Goal: Book appointment/travel/reservation

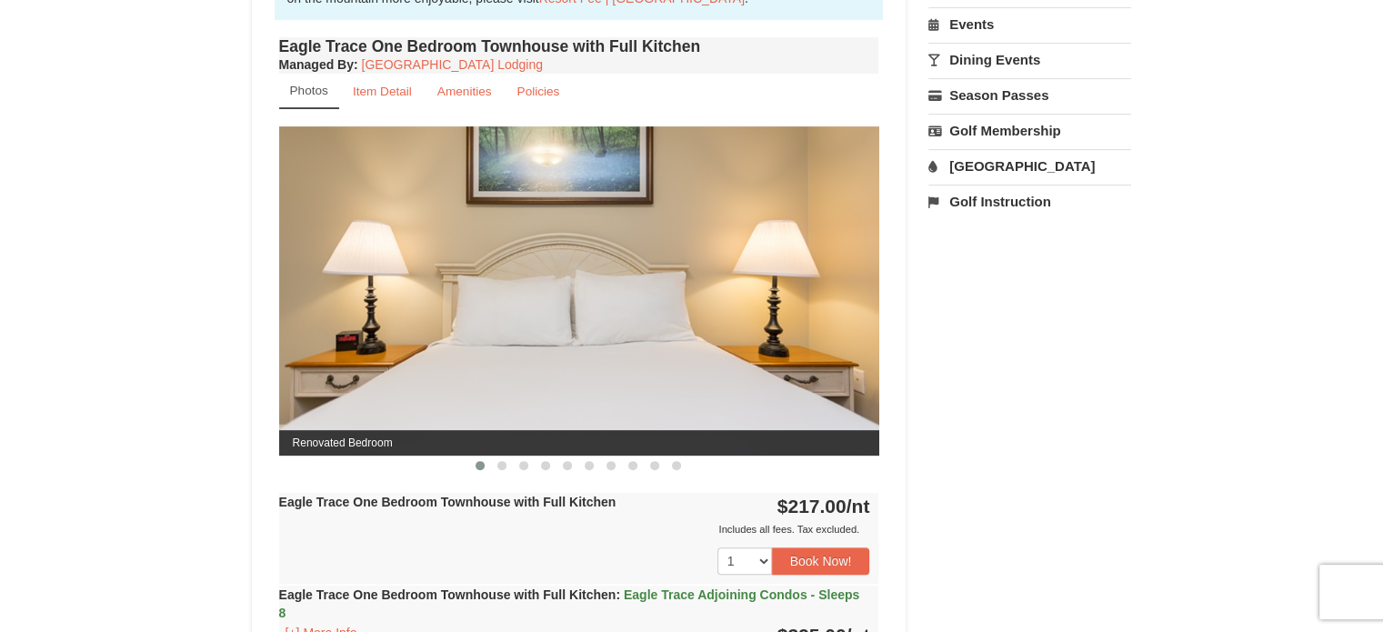
scroll to position [546, 0]
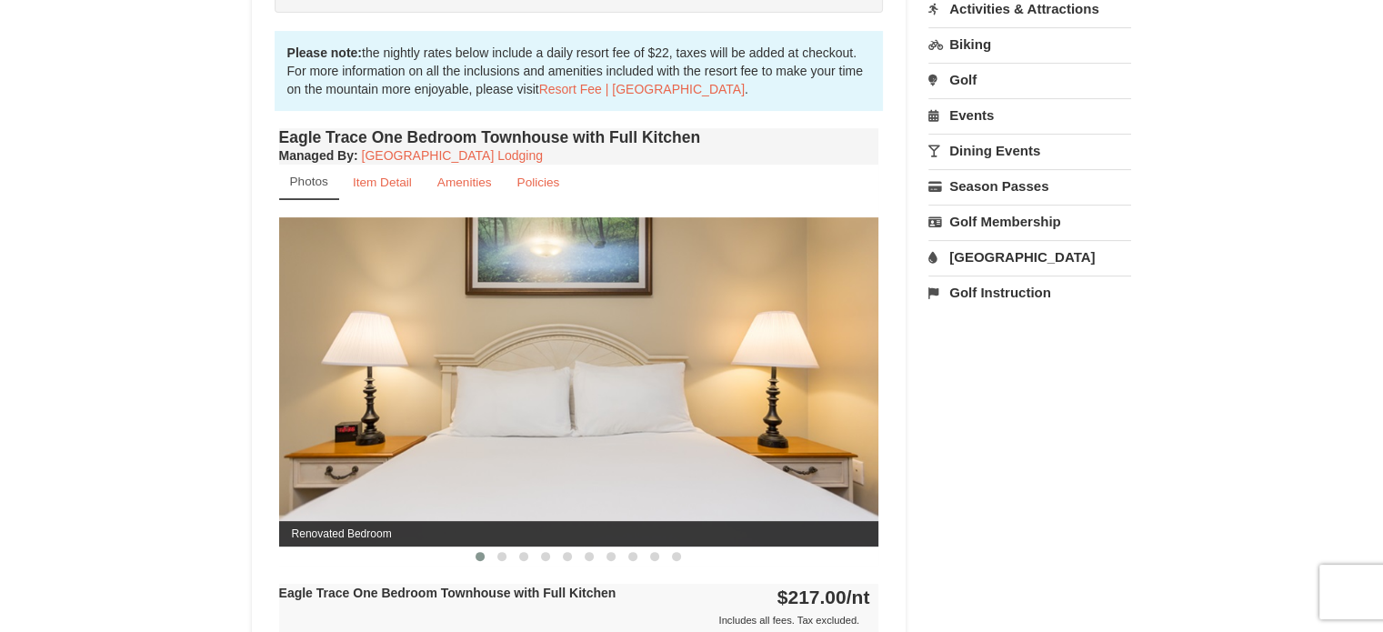
drag, startPoint x: 798, startPoint y: 381, endPoint x: 599, endPoint y: 414, distance: 201.8
click at [599, 414] on img at bounding box center [578, 381] width 600 height 328
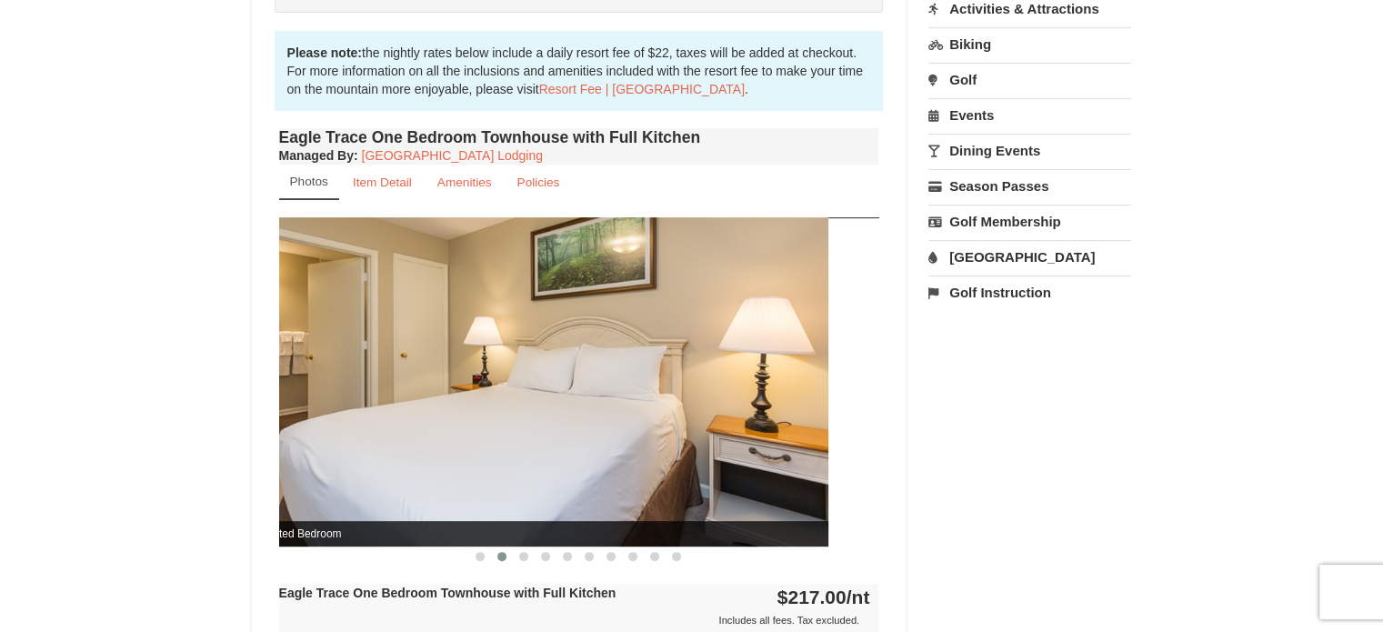
drag, startPoint x: 811, startPoint y: 424, endPoint x: 599, endPoint y: 456, distance: 214.4
click at [601, 455] on img at bounding box center [528, 381] width 600 height 328
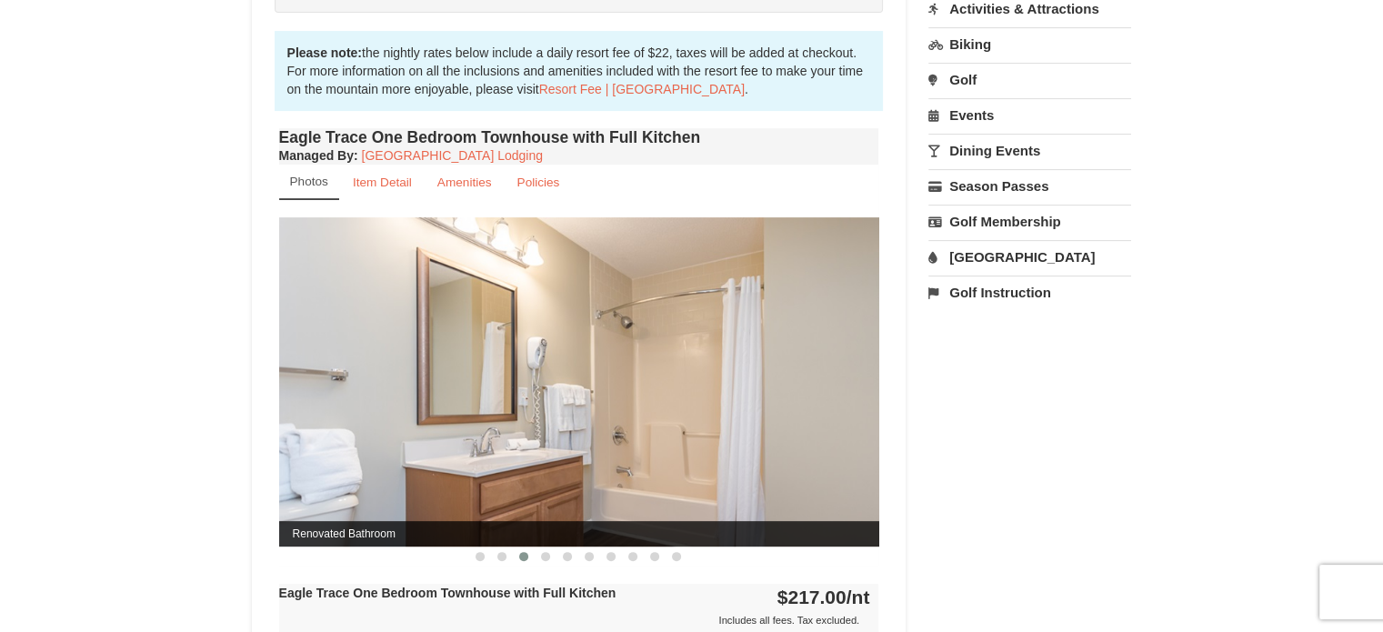
drag, startPoint x: 766, startPoint y: 435, endPoint x: 591, endPoint y: 446, distance: 174.9
click at [573, 455] on img at bounding box center [579, 381] width 600 height 328
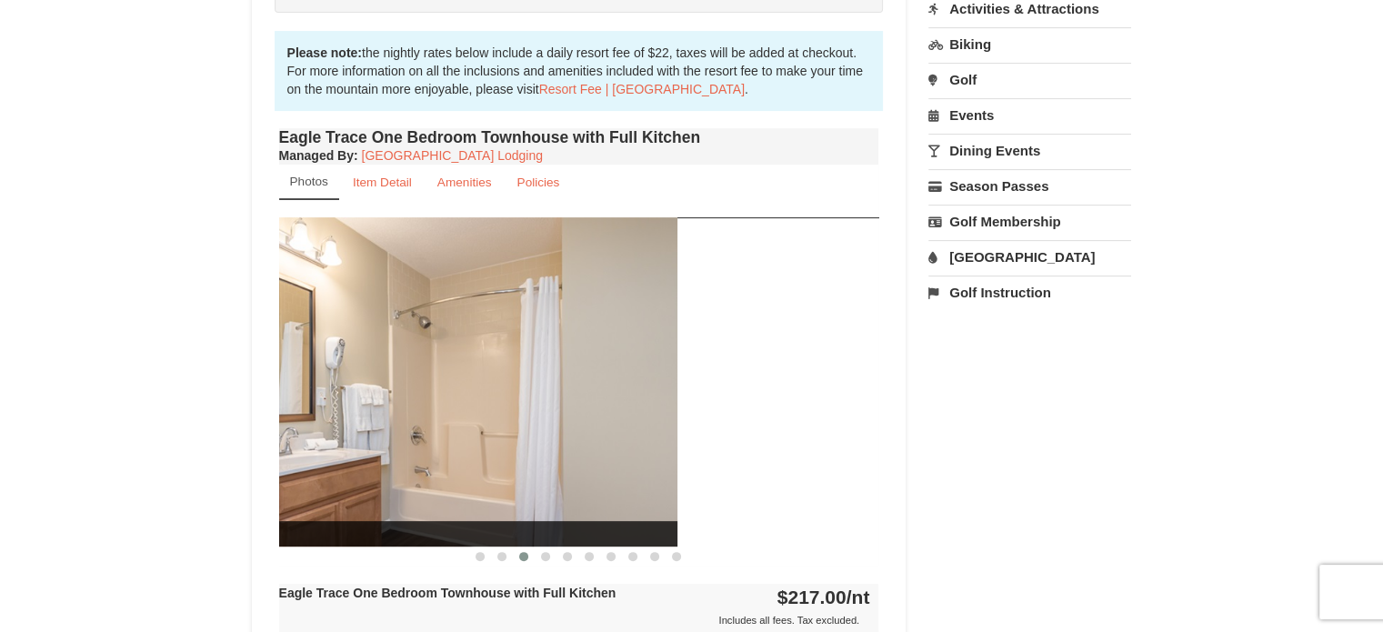
drag, startPoint x: 752, startPoint y: 417, endPoint x: 533, endPoint y: 452, distance: 221.8
click at [536, 459] on img at bounding box center [377, 381] width 600 height 328
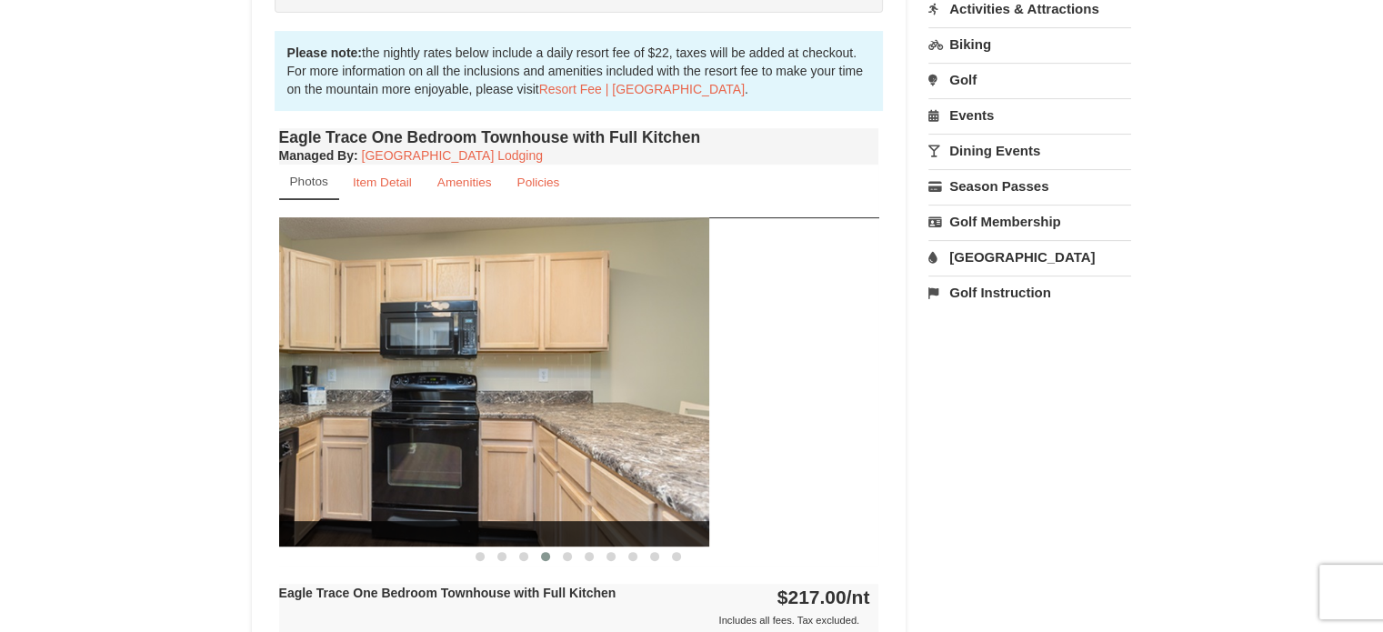
drag, startPoint x: 747, startPoint y: 438, endPoint x: 537, endPoint y: 475, distance: 213.3
click at [537, 475] on img at bounding box center [409, 381] width 600 height 328
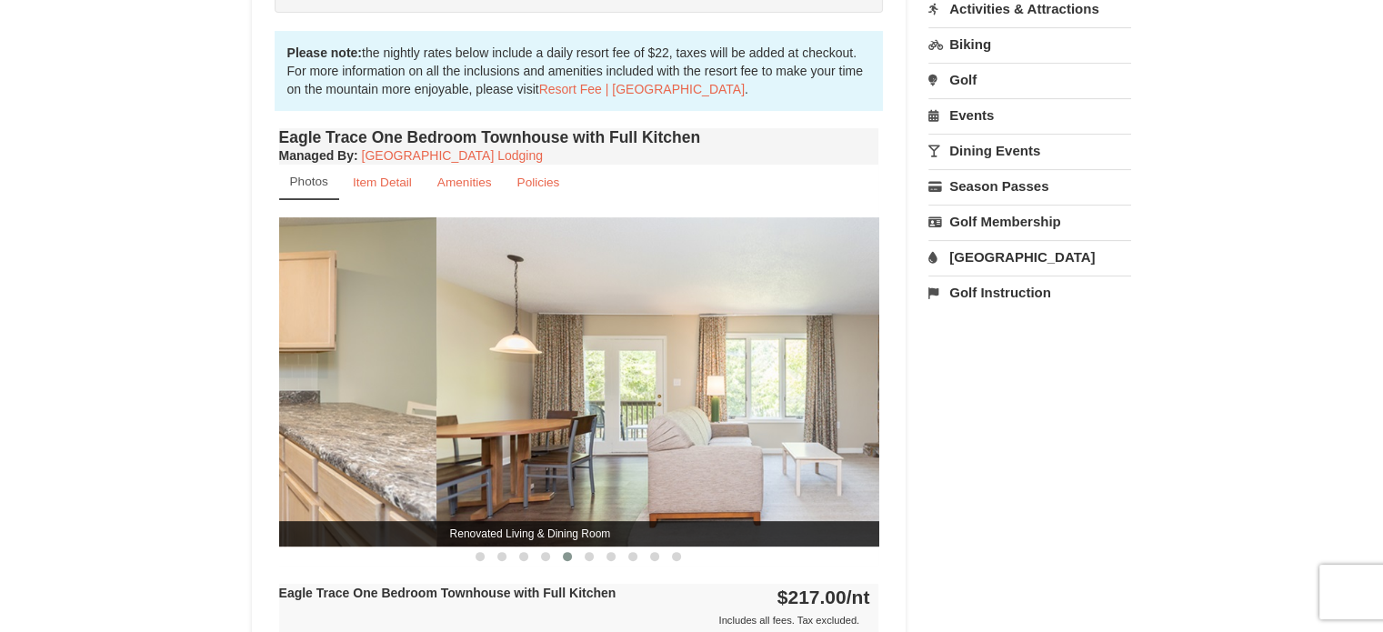
drag, startPoint x: 724, startPoint y: 439, endPoint x: 783, endPoint y: 432, distance: 59.5
click at [786, 432] on img at bounding box center [736, 381] width 600 height 328
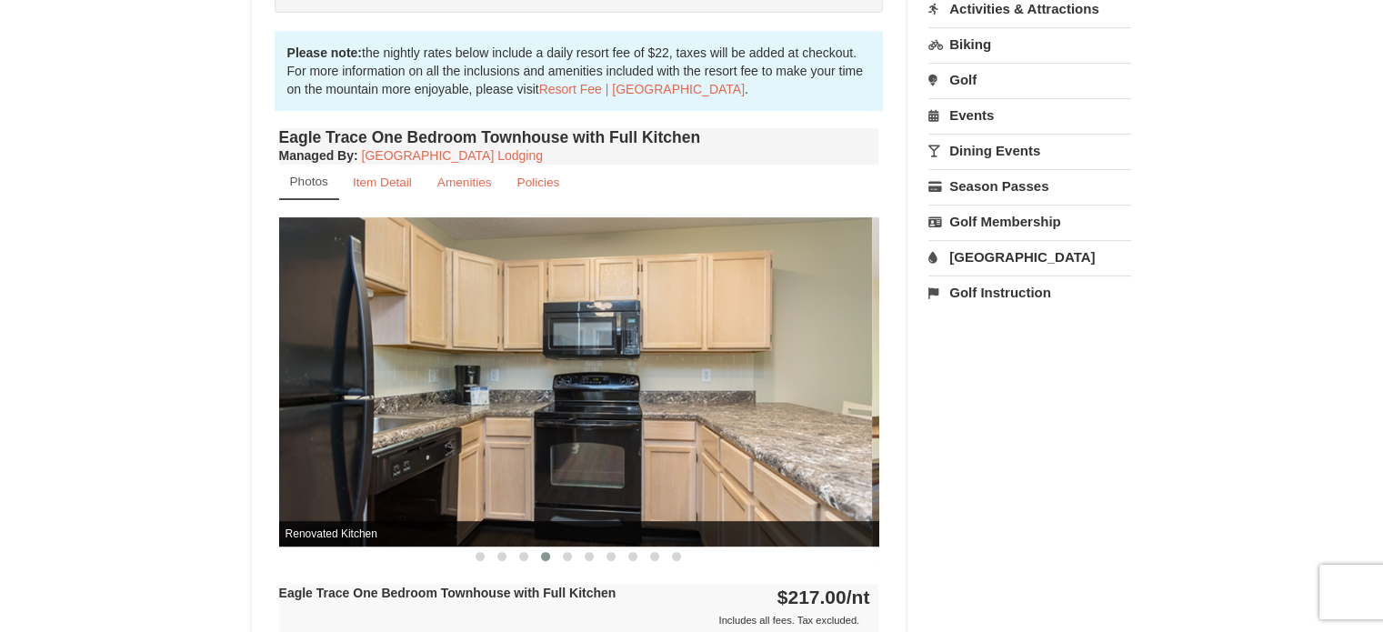
drag, startPoint x: 807, startPoint y: 428, endPoint x: 643, endPoint y: 464, distance: 168.3
click at [643, 464] on img at bounding box center [572, 381] width 600 height 328
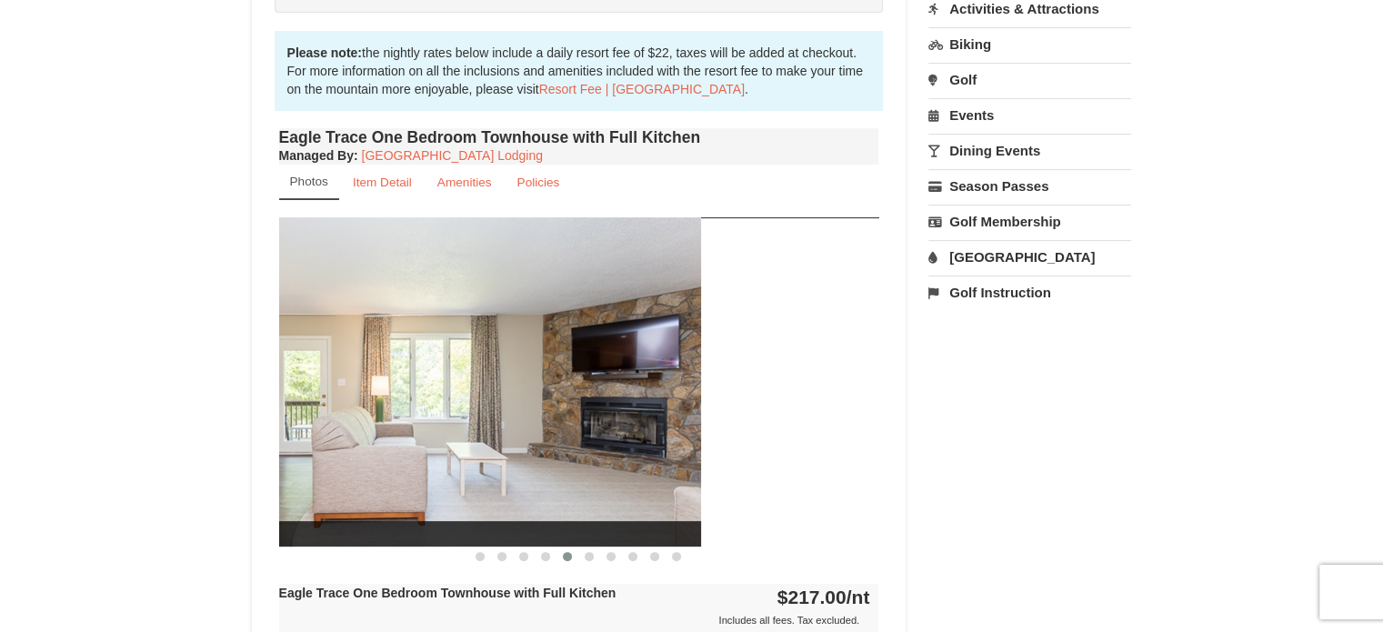
drag, startPoint x: 826, startPoint y: 445, endPoint x: 647, endPoint y: 475, distance: 181.5
click at [647, 475] on img at bounding box center [401, 381] width 600 height 328
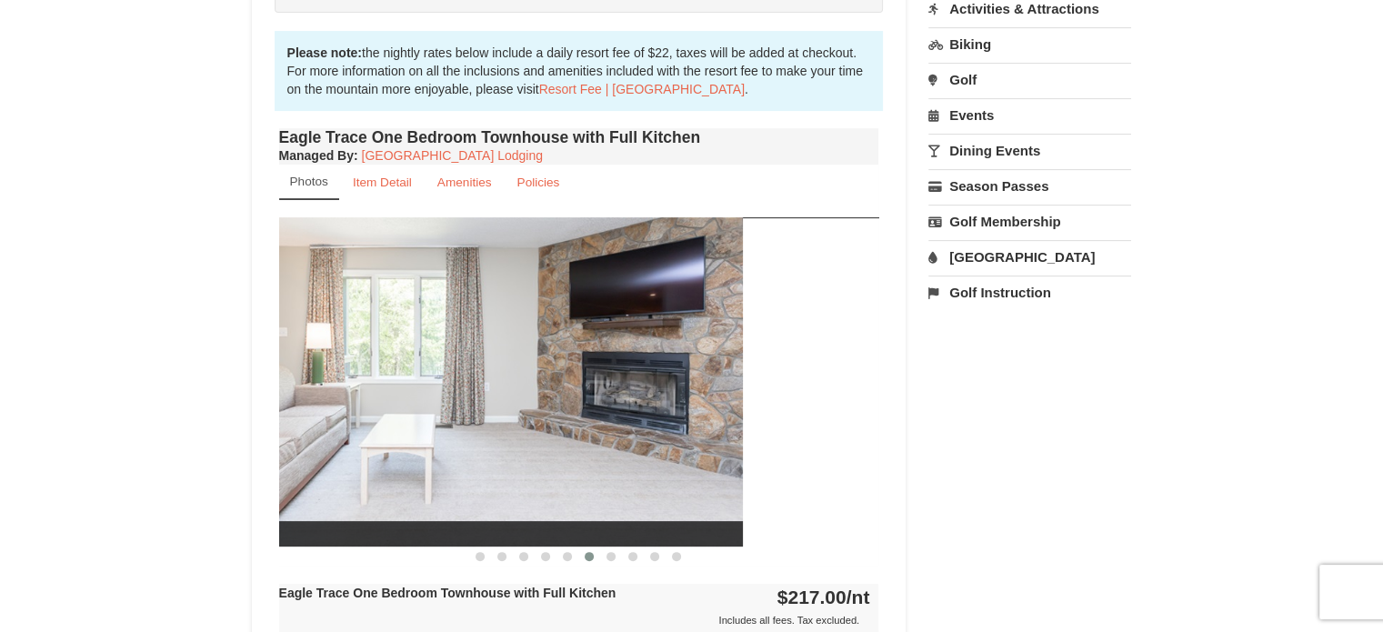
drag, startPoint x: 826, startPoint y: 449, endPoint x: 666, endPoint y: 484, distance: 163.7
click at [655, 486] on img at bounding box center [443, 381] width 600 height 328
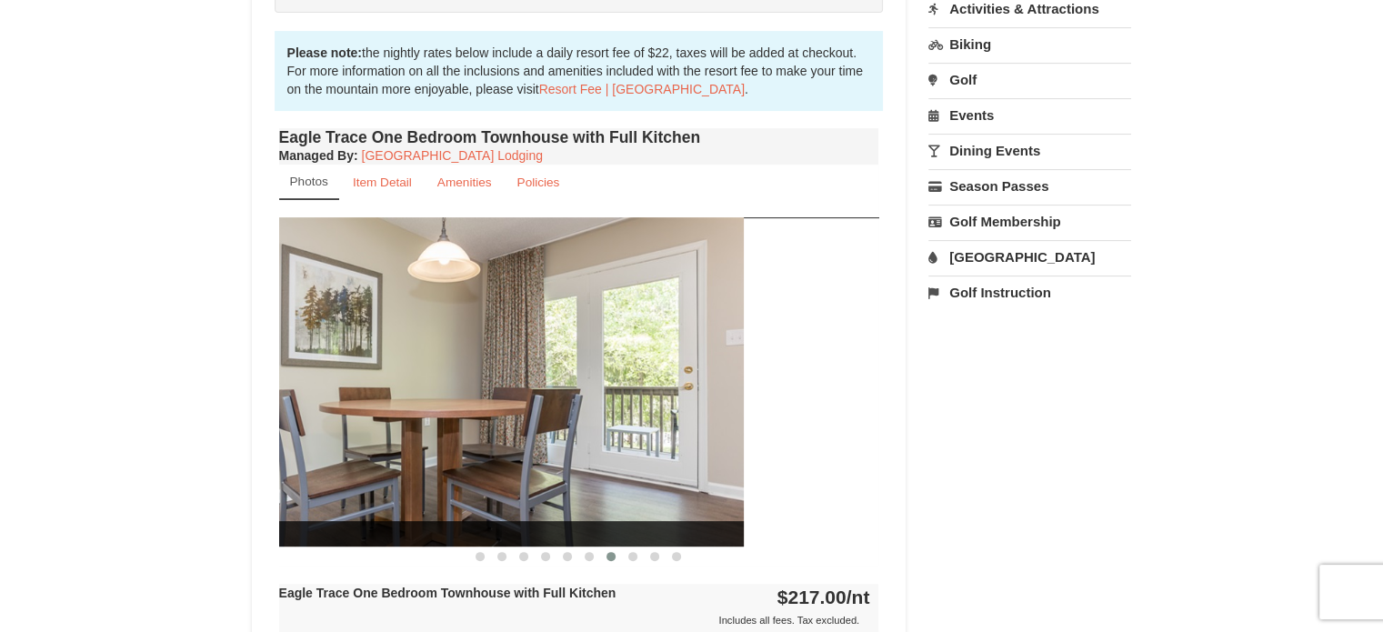
drag, startPoint x: 782, startPoint y: 472, endPoint x: 640, endPoint y: 502, distance: 145.0
click at [640, 501] on img at bounding box center [444, 381] width 600 height 328
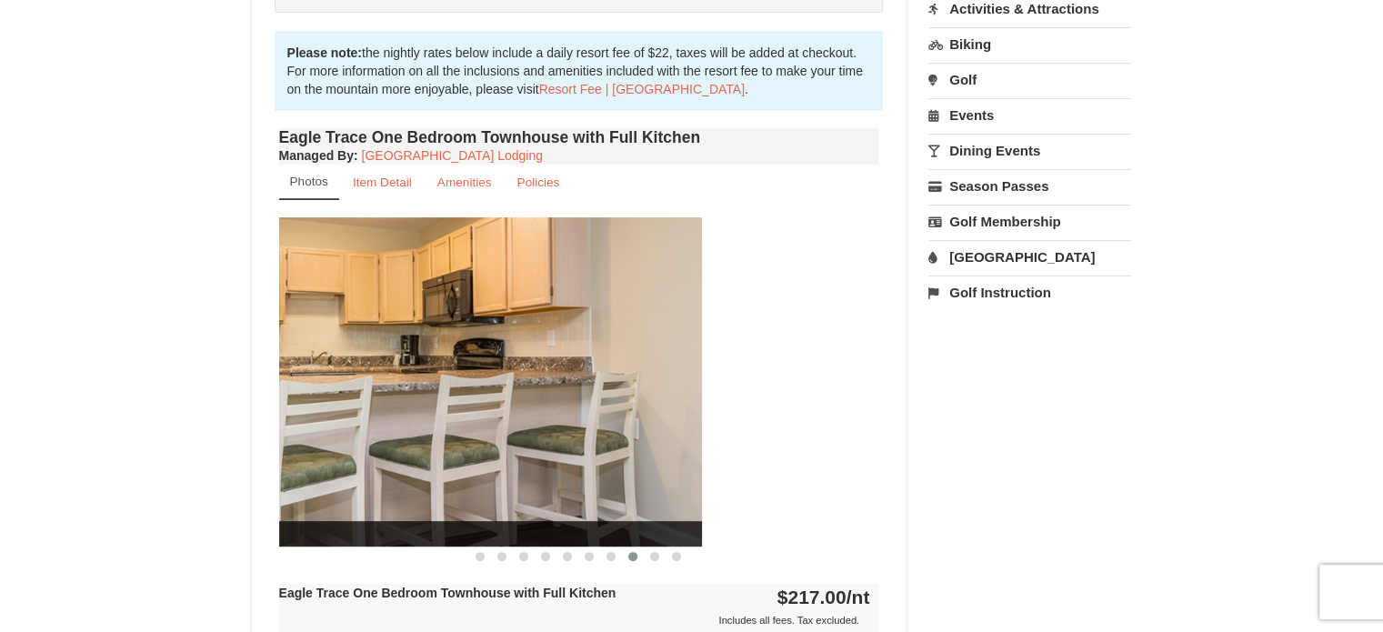
drag, startPoint x: 791, startPoint y: 474, endPoint x: 611, endPoint y: 526, distance: 187.3
click at [613, 526] on div "Renovated Kitchen" at bounding box center [402, 381] width 600 height 328
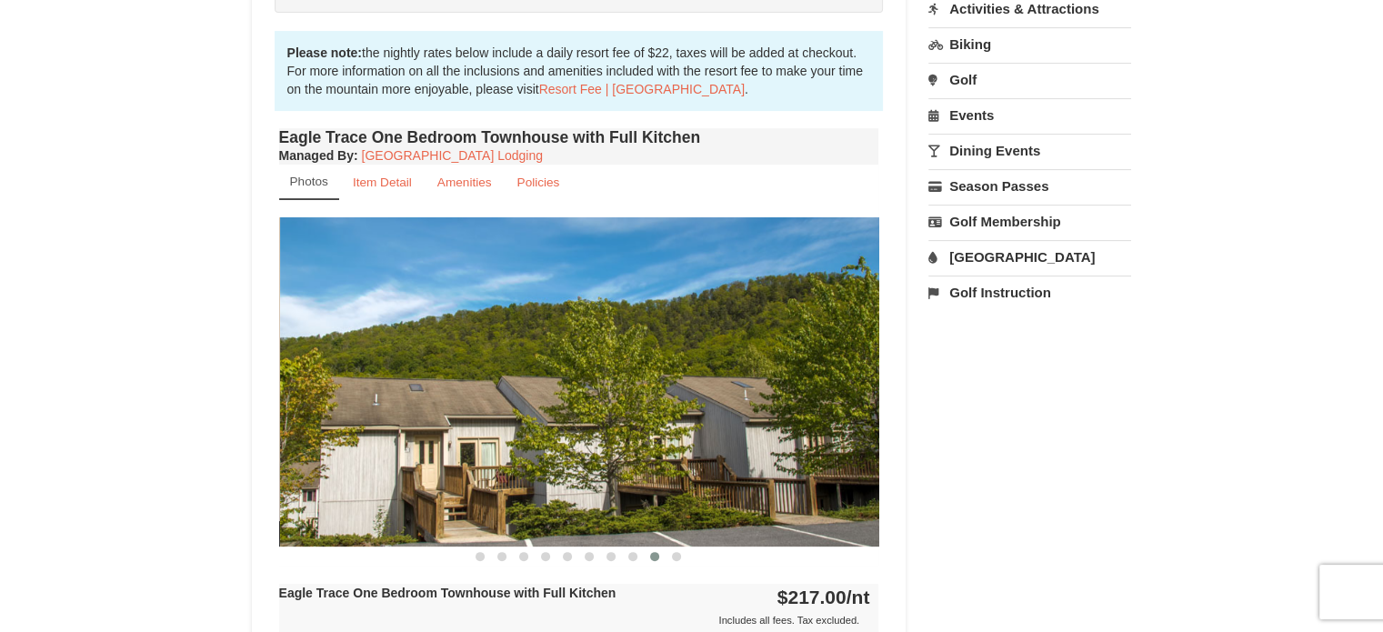
drag, startPoint x: 776, startPoint y: 475, endPoint x: 561, endPoint y: 516, distance: 218.4
click at [562, 516] on img at bounding box center [580, 381] width 600 height 328
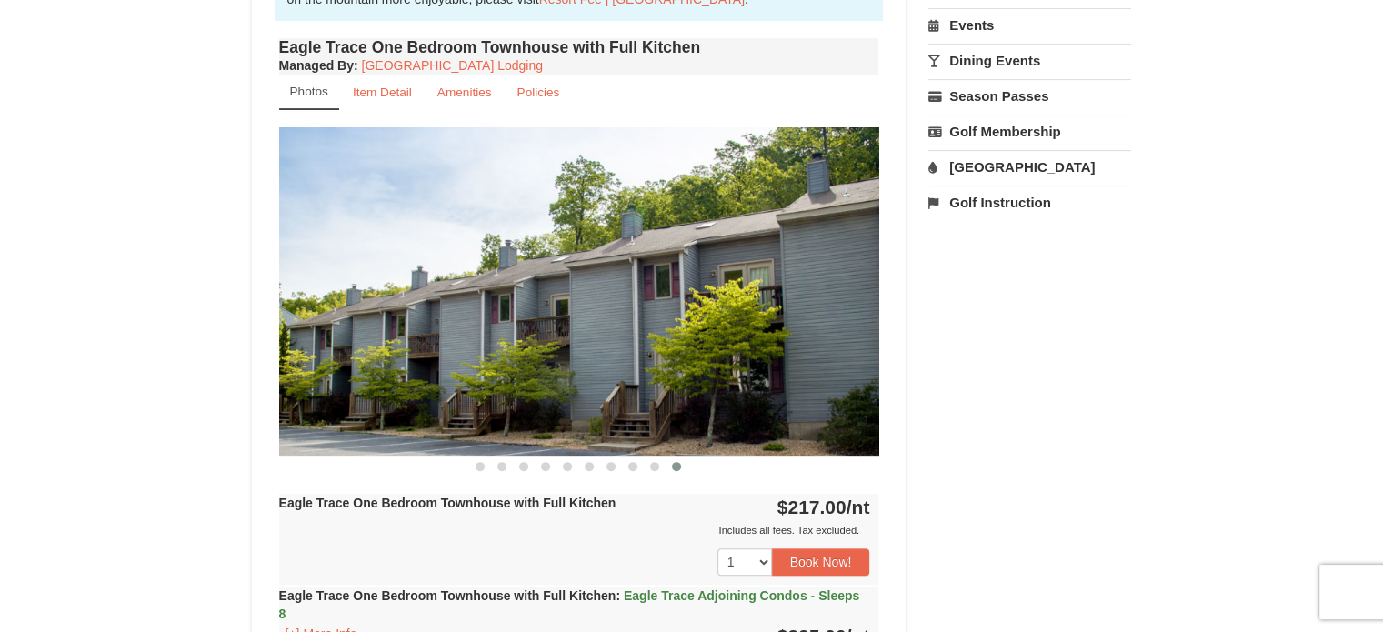
scroll to position [636, 0]
click at [391, 91] on small "Item Detail" at bounding box center [382, 92] width 59 height 14
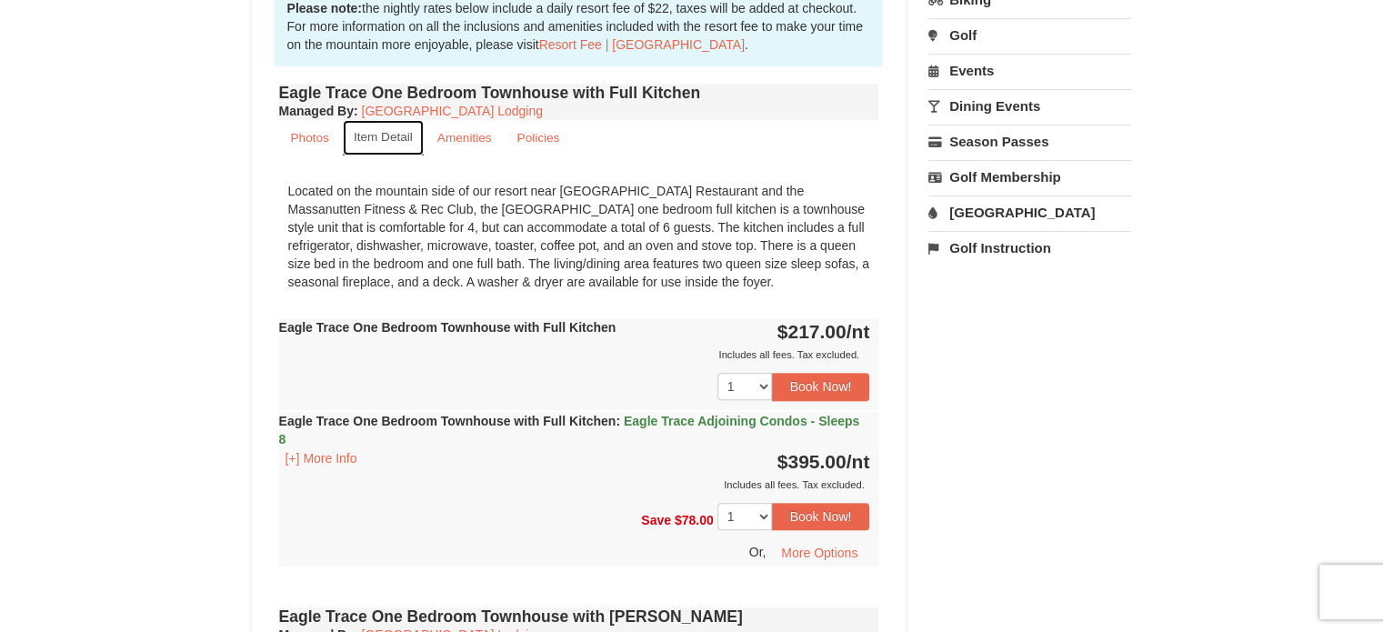
scroll to position [546, 0]
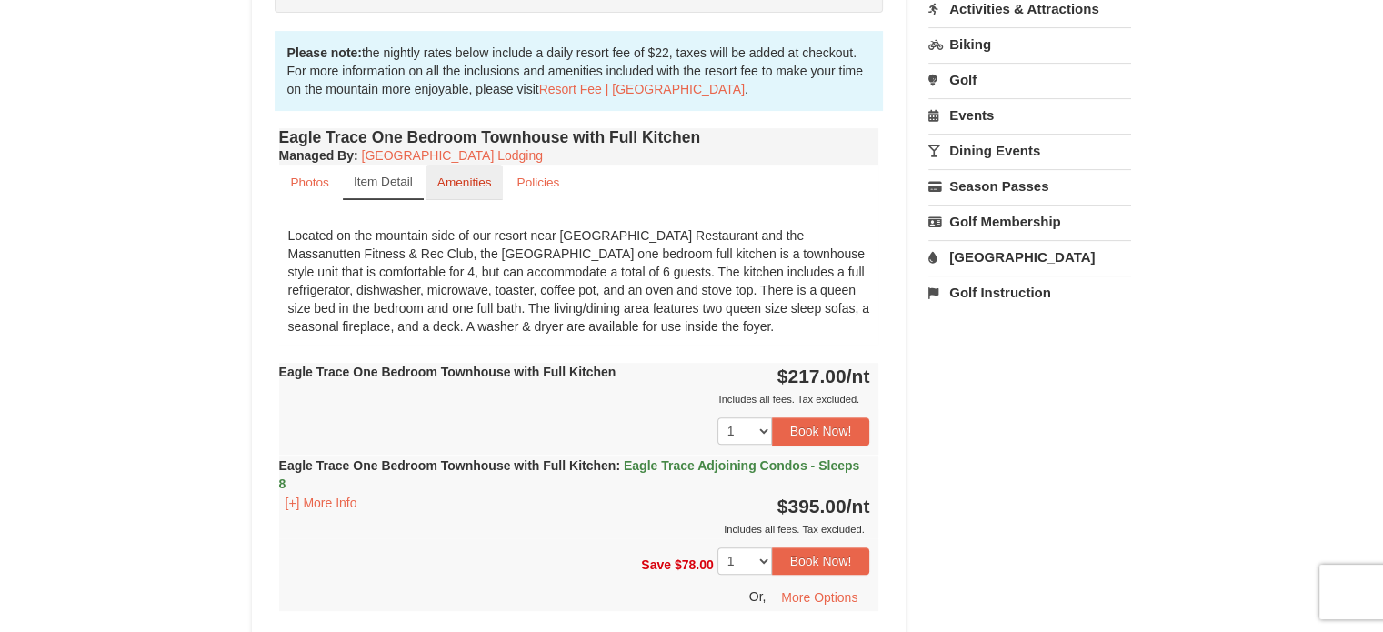
click at [477, 181] on small "Amenities" at bounding box center [464, 182] width 55 height 14
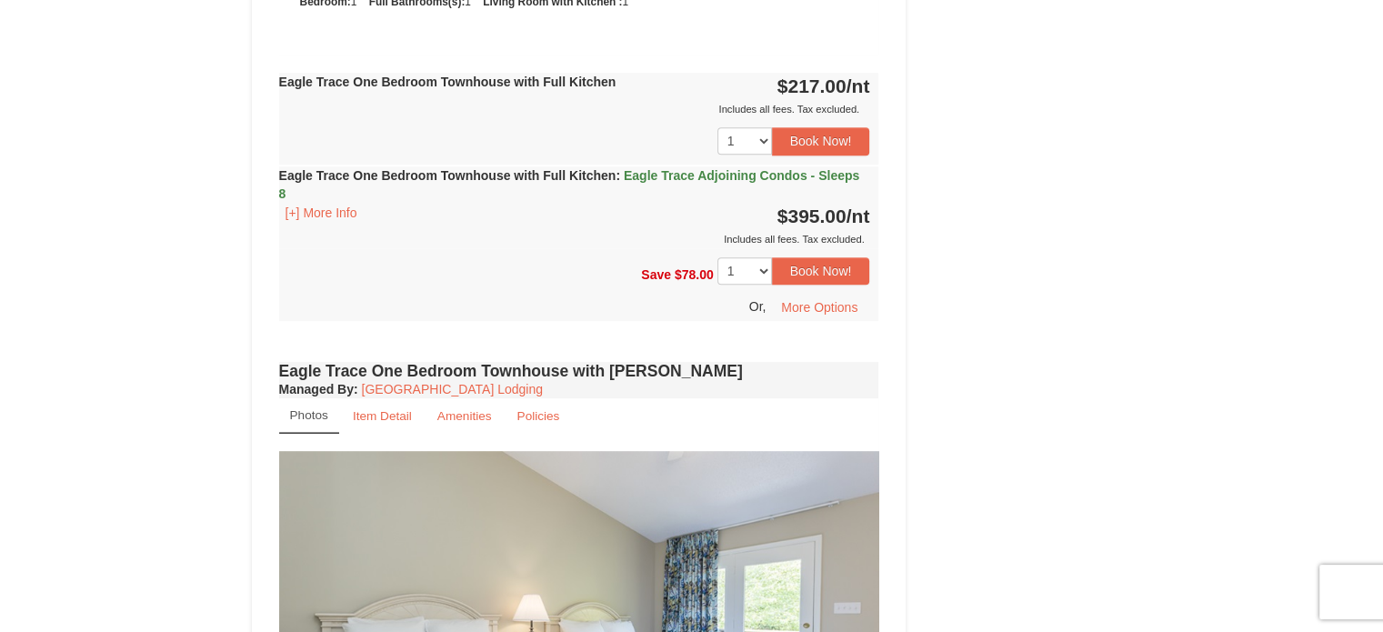
scroll to position [909, 0]
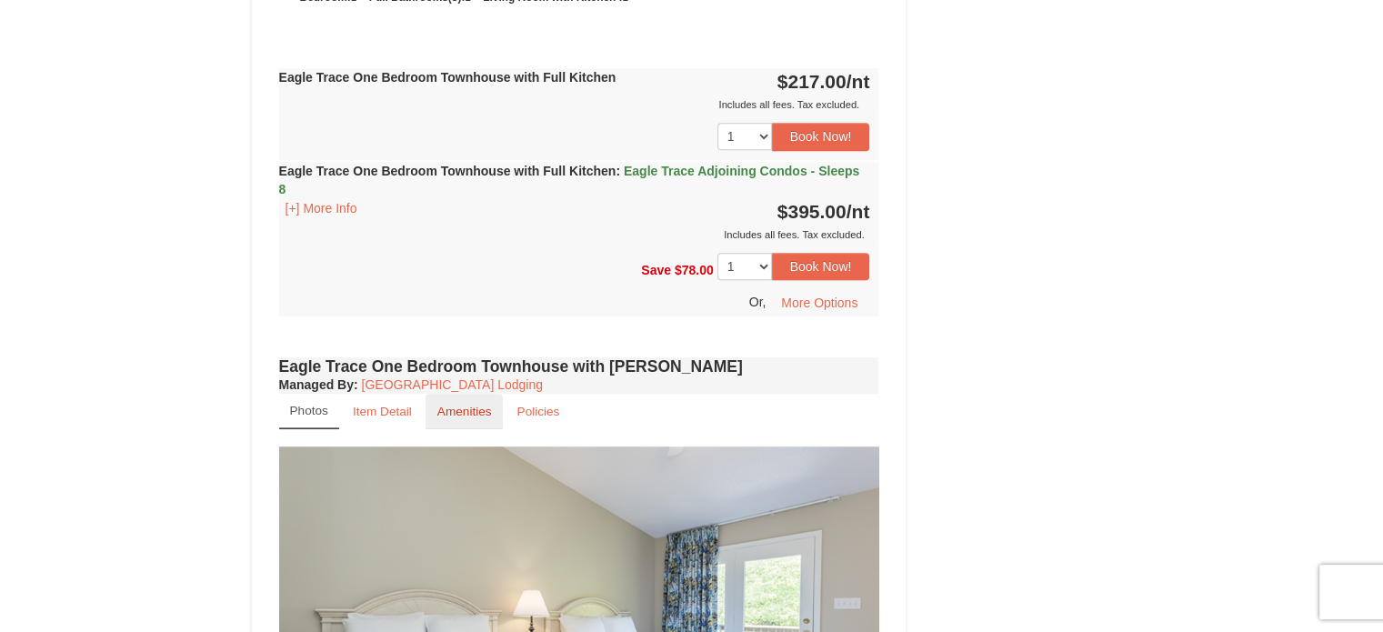
click at [477, 406] on small "Amenities" at bounding box center [464, 412] width 55 height 14
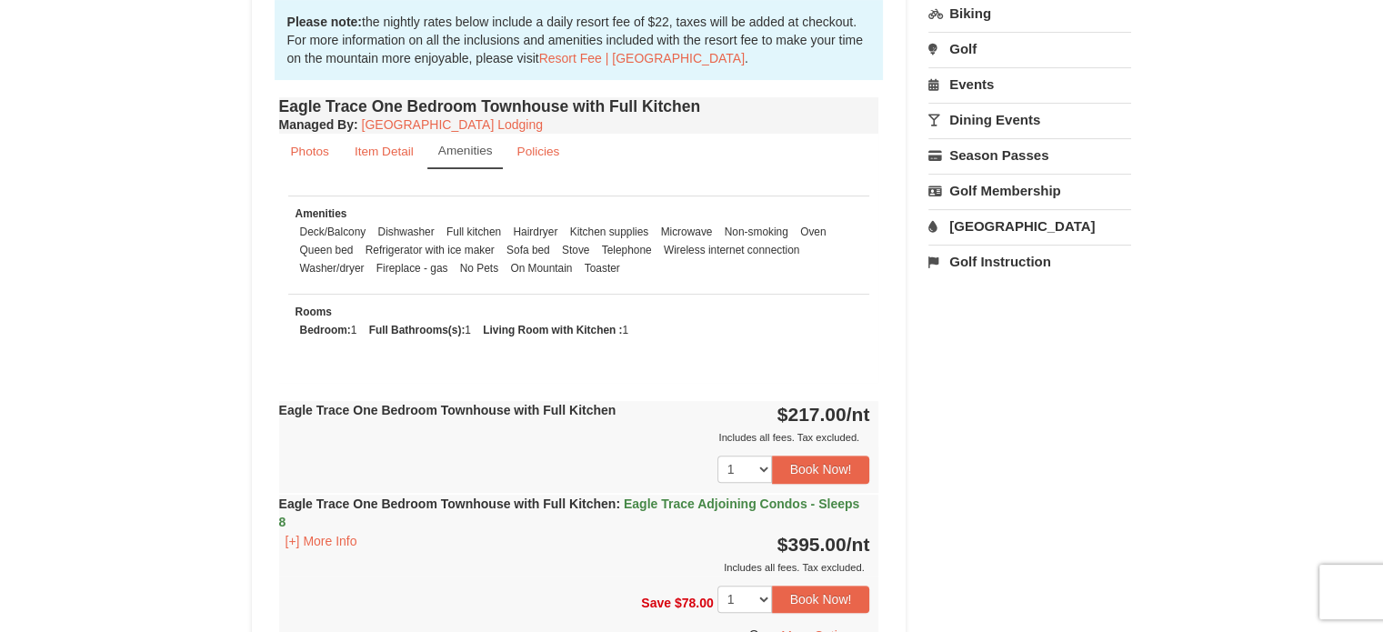
scroll to position [546, 0]
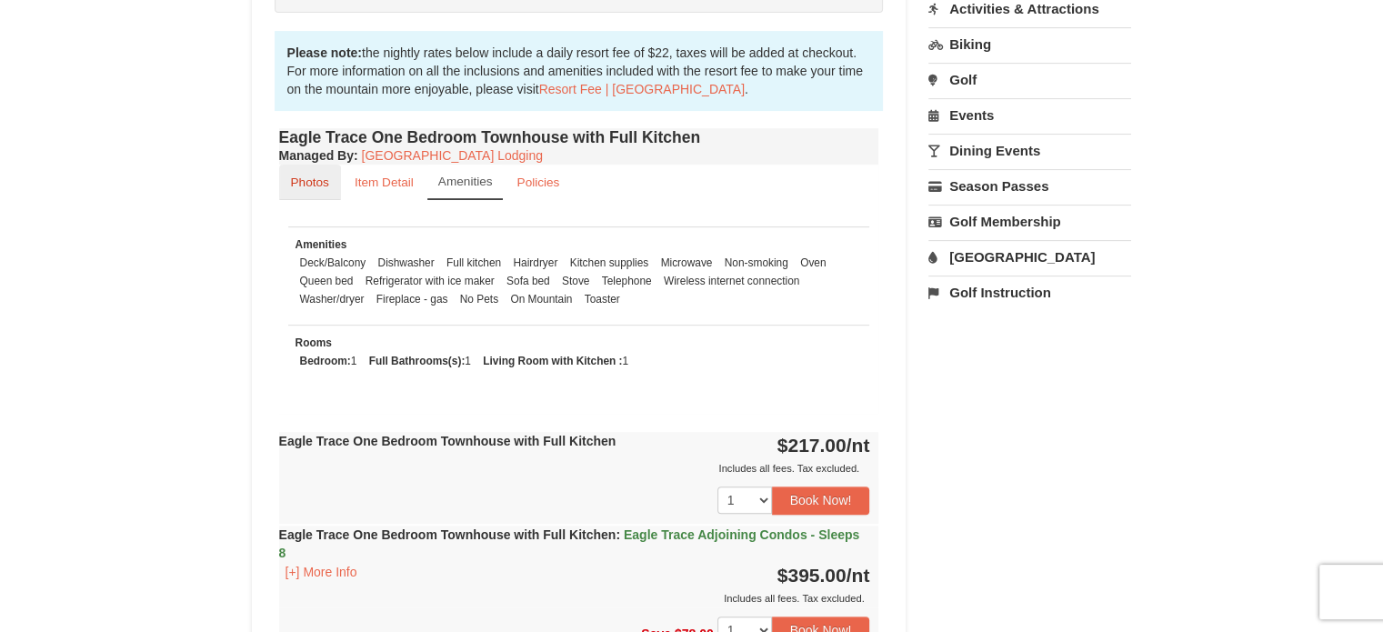
click at [317, 183] on small "Photos" at bounding box center [310, 182] width 38 height 14
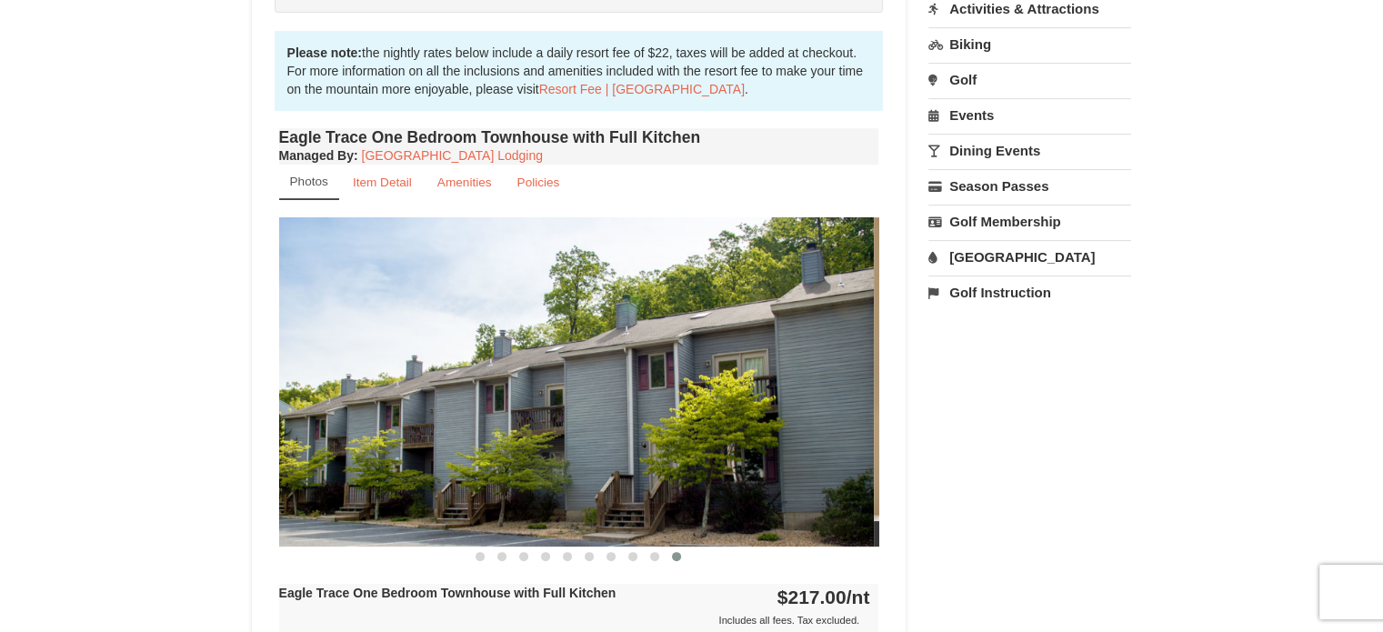
drag, startPoint x: 734, startPoint y: 417, endPoint x: 607, endPoint y: 449, distance: 130.3
click at [616, 447] on img at bounding box center [574, 381] width 600 height 328
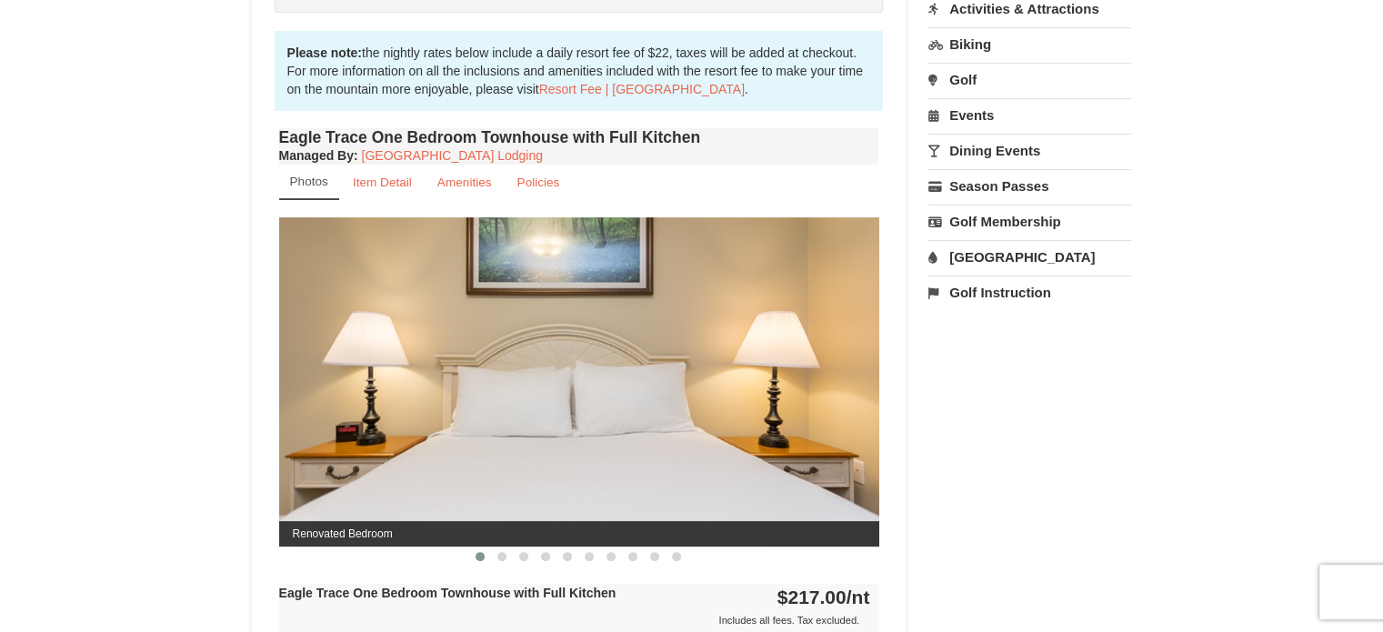
drag, startPoint x: 731, startPoint y: 423, endPoint x: 535, endPoint y: 466, distance: 201.2
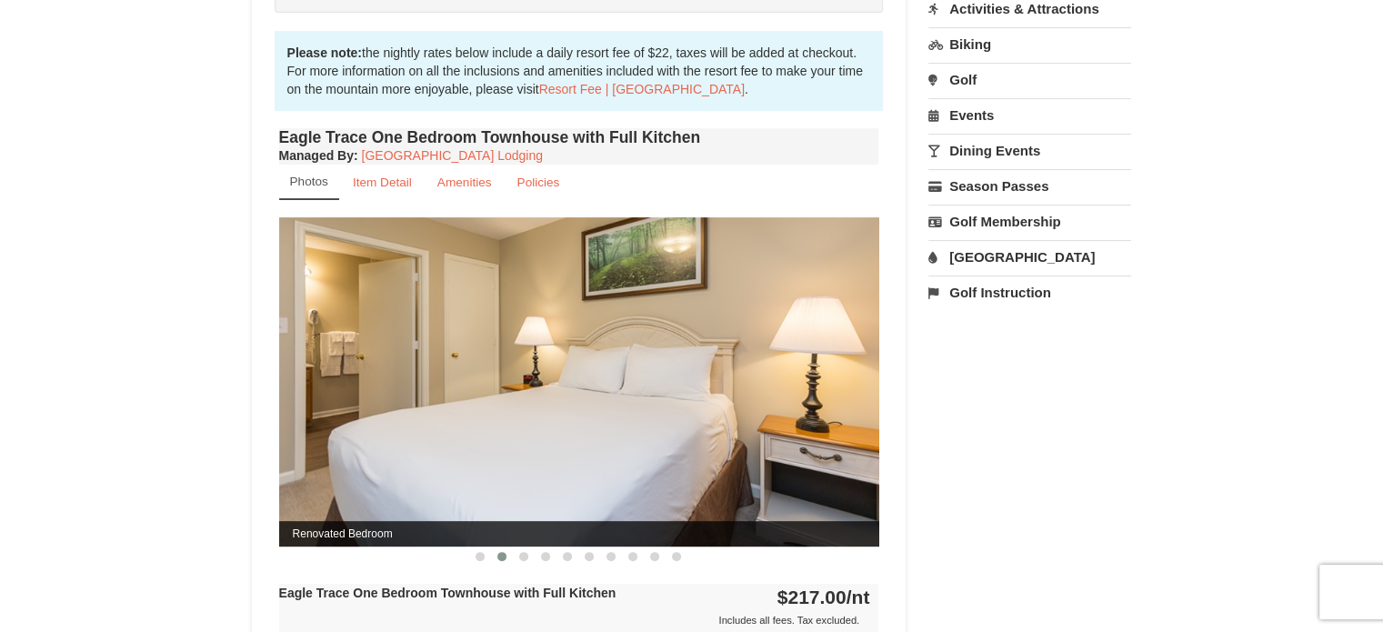
drag, startPoint x: 699, startPoint y: 428, endPoint x: 530, endPoint y: 475, distance: 175.6
click at [541, 476] on img at bounding box center [579, 381] width 600 height 328
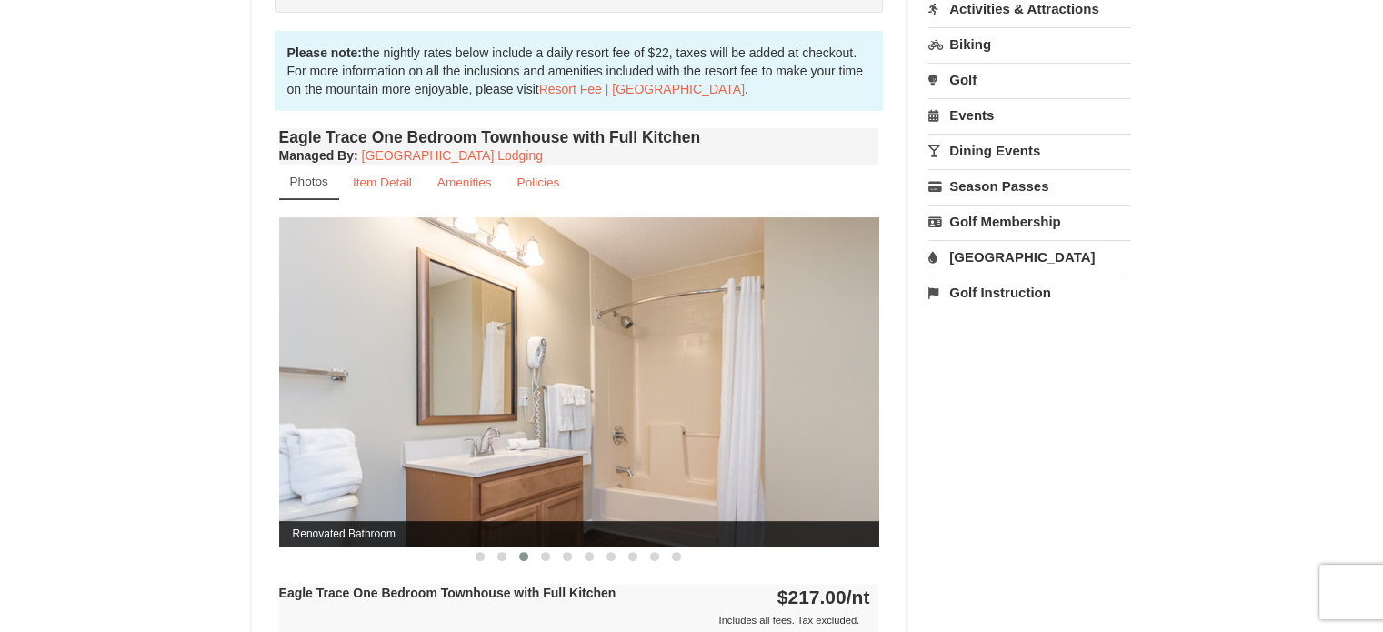
drag, startPoint x: 639, startPoint y: 449, endPoint x: 537, endPoint y: 481, distance: 106.7
click at [538, 481] on img at bounding box center [579, 381] width 600 height 328
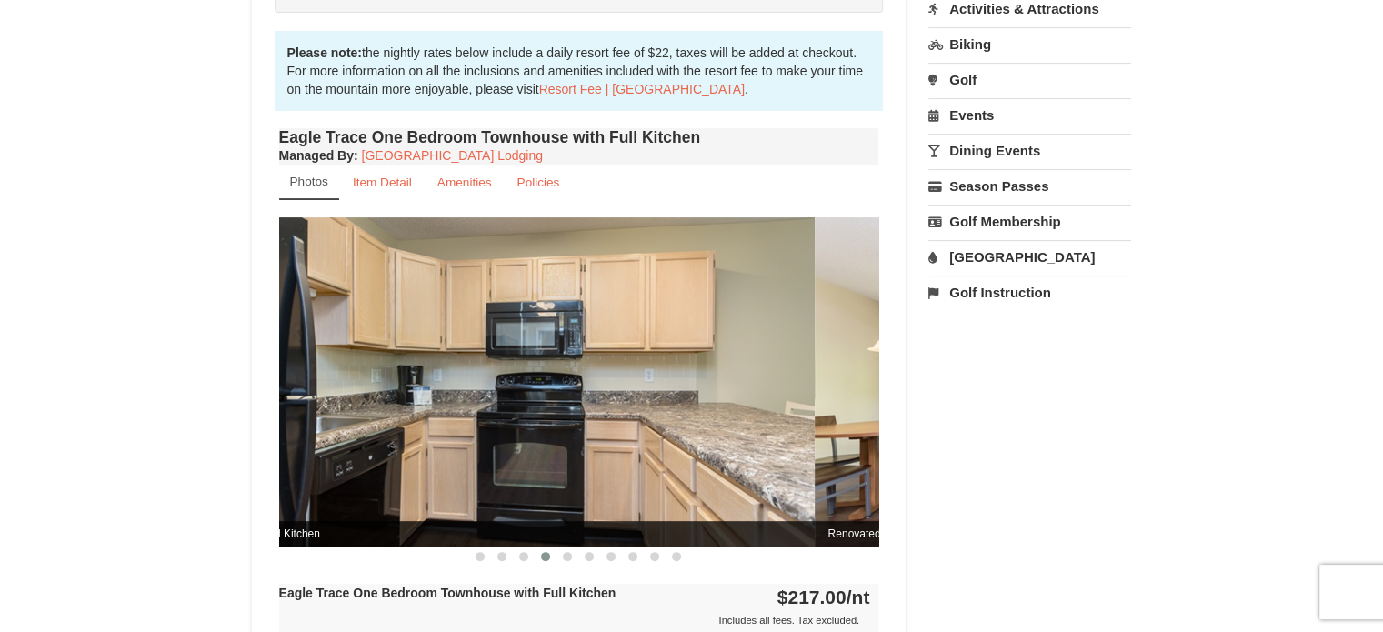
drag, startPoint x: 637, startPoint y: 456, endPoint x: 529, endPoint y: 486, distance: 112.3
click at [550, 487] on img at bounding box center [515, 381] width 600 height 328
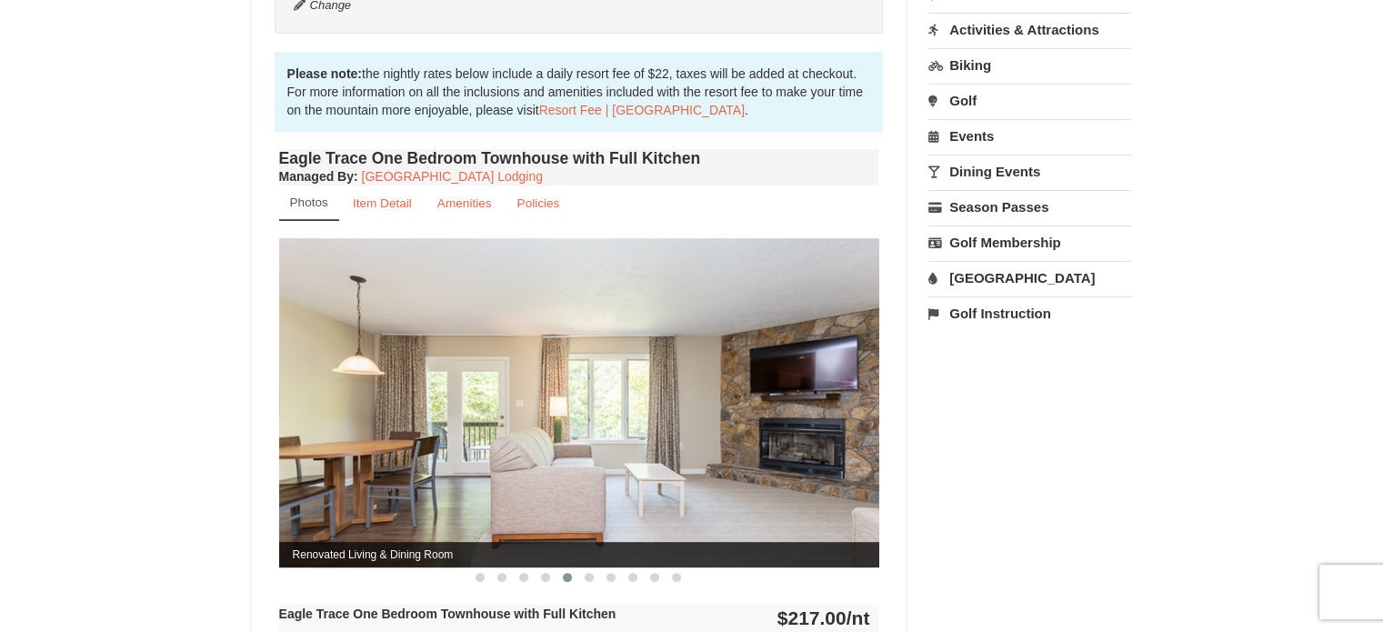
scroll to position [455, 0]
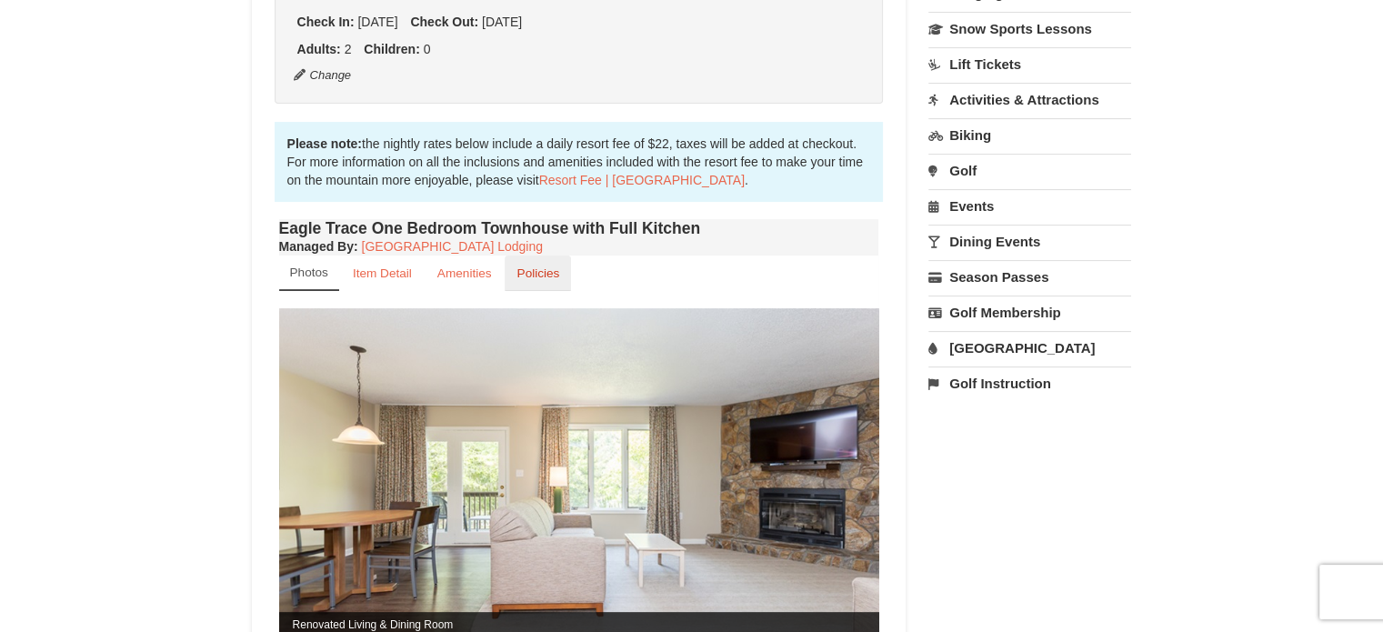
click at [545, 275] on small "Policies" at bounding box center [537, 273] width 43 height 14
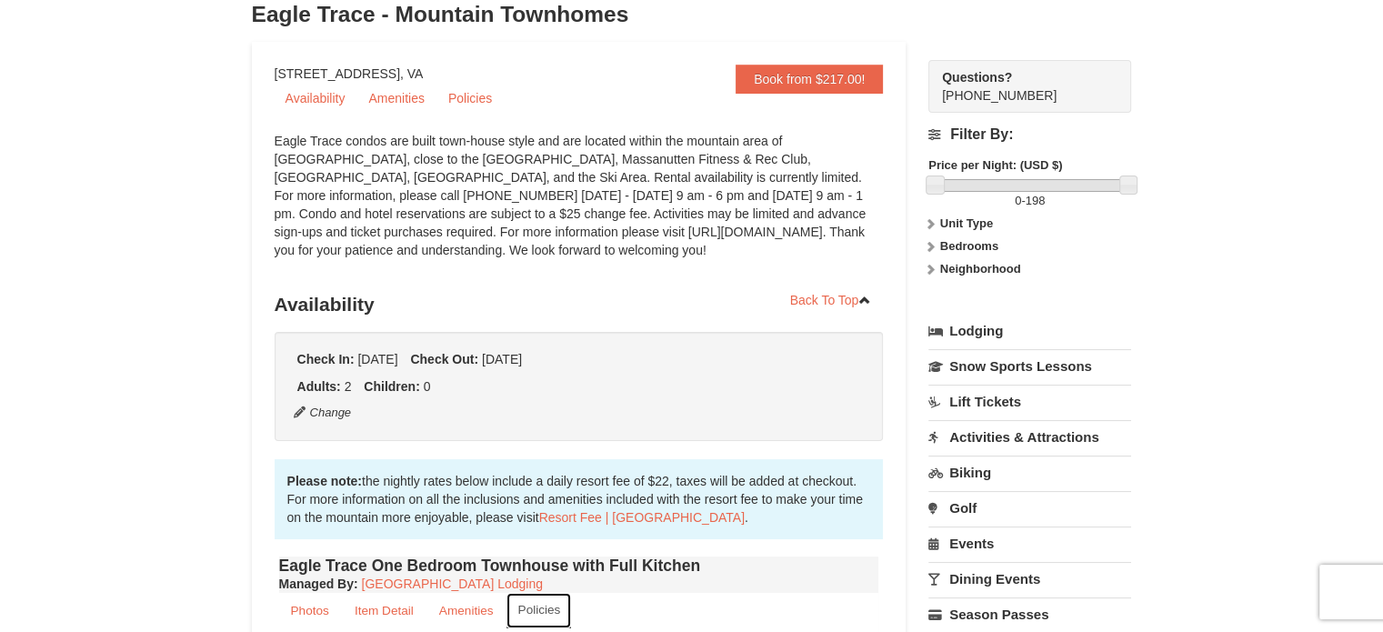
scroll to position [0, 0]
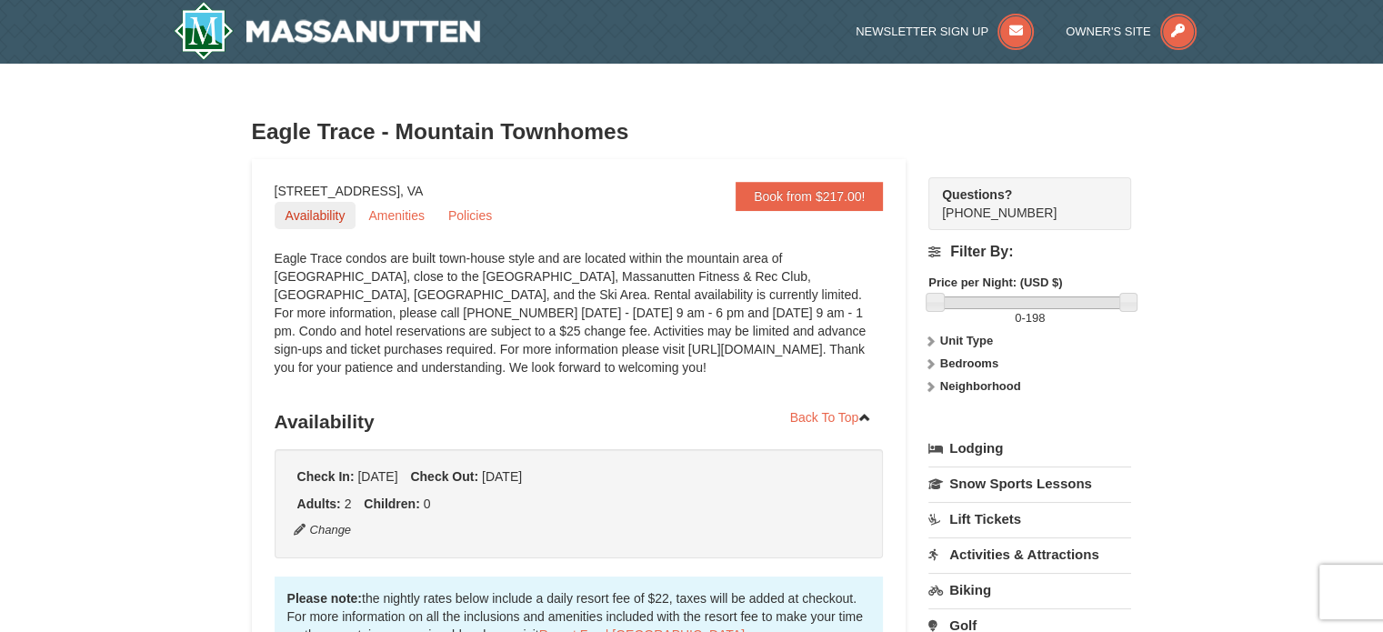
click at [334, 219] on link "Availability" at bounding box center [316, 215] width 82 height 27
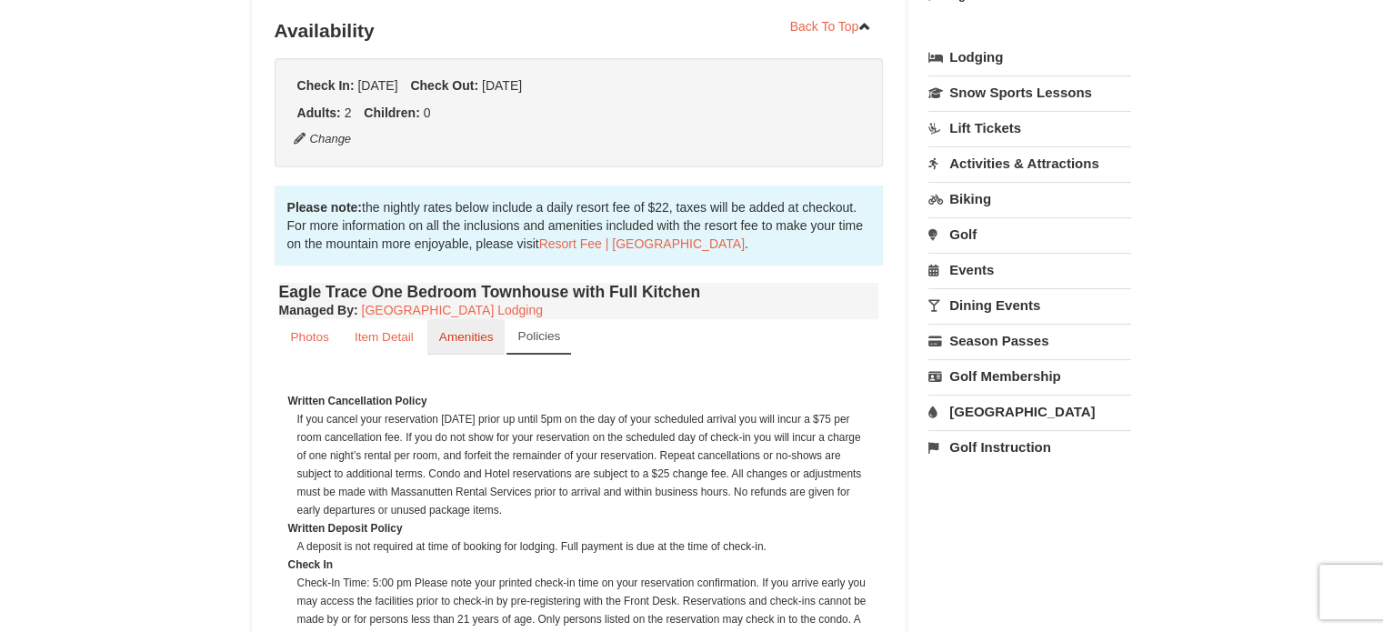
scroll to position [404, 0]
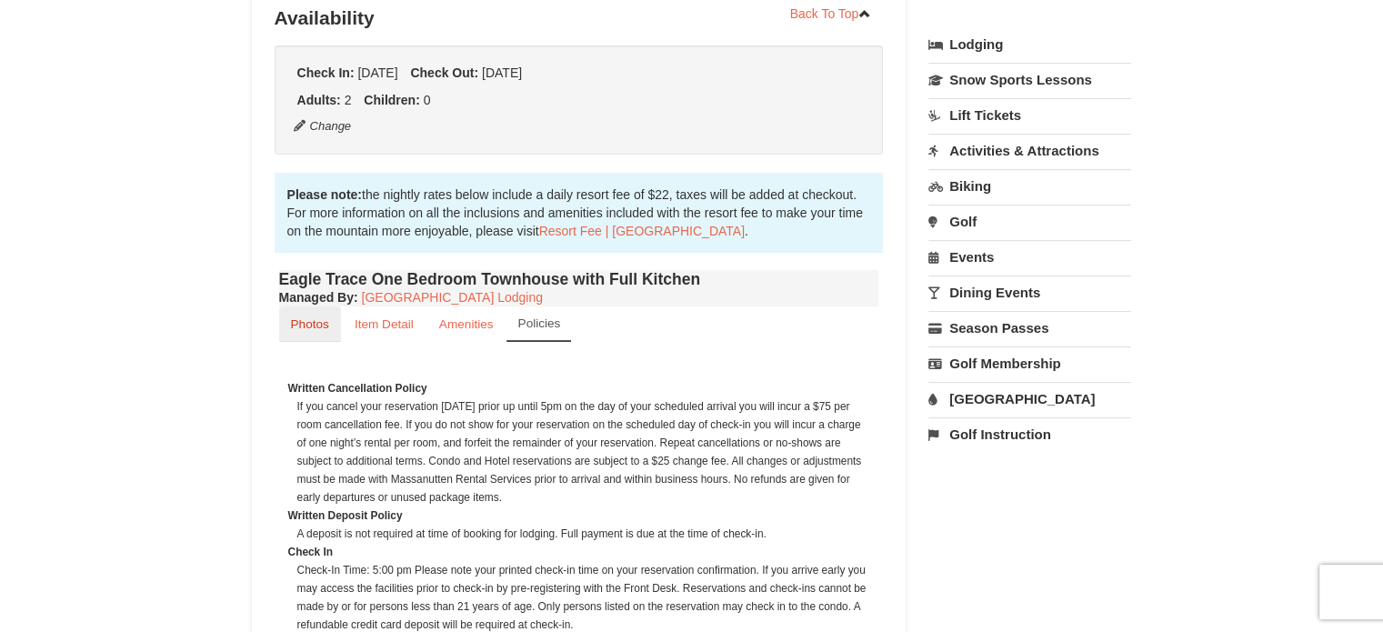
click at [323, 319] on small "Photos" at bounding box center [310, 324] width 38 height 14
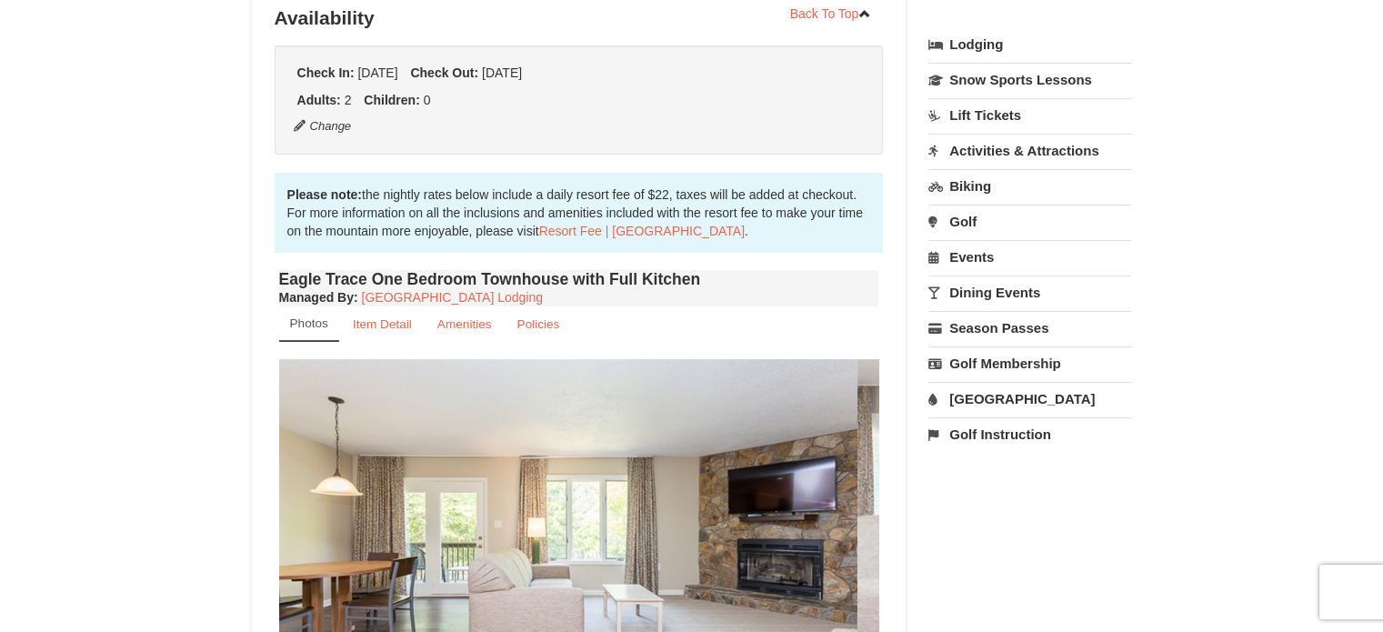
drag, startPoint x: 617, startPoint y: 457, endPoint x: 478, endPoint y: 486, distance: 142.1
click at [507, 482] on img at bounding box center [557, 523] width 600 height 328
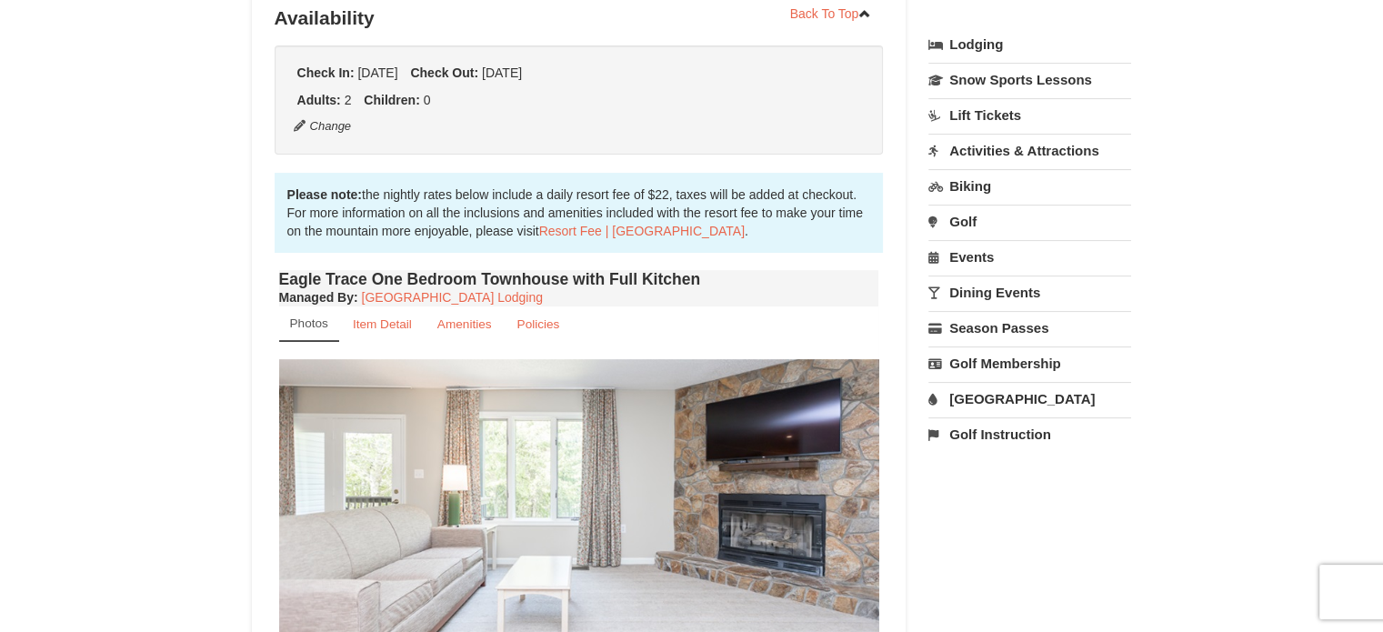
drag, startPoint x: 542, startPoint y: 489, endPoint x: 495, endPoint y: 499, distance: 48.3
click at [502, 497] on img at bounding box center [579, 523] width 600 height 328
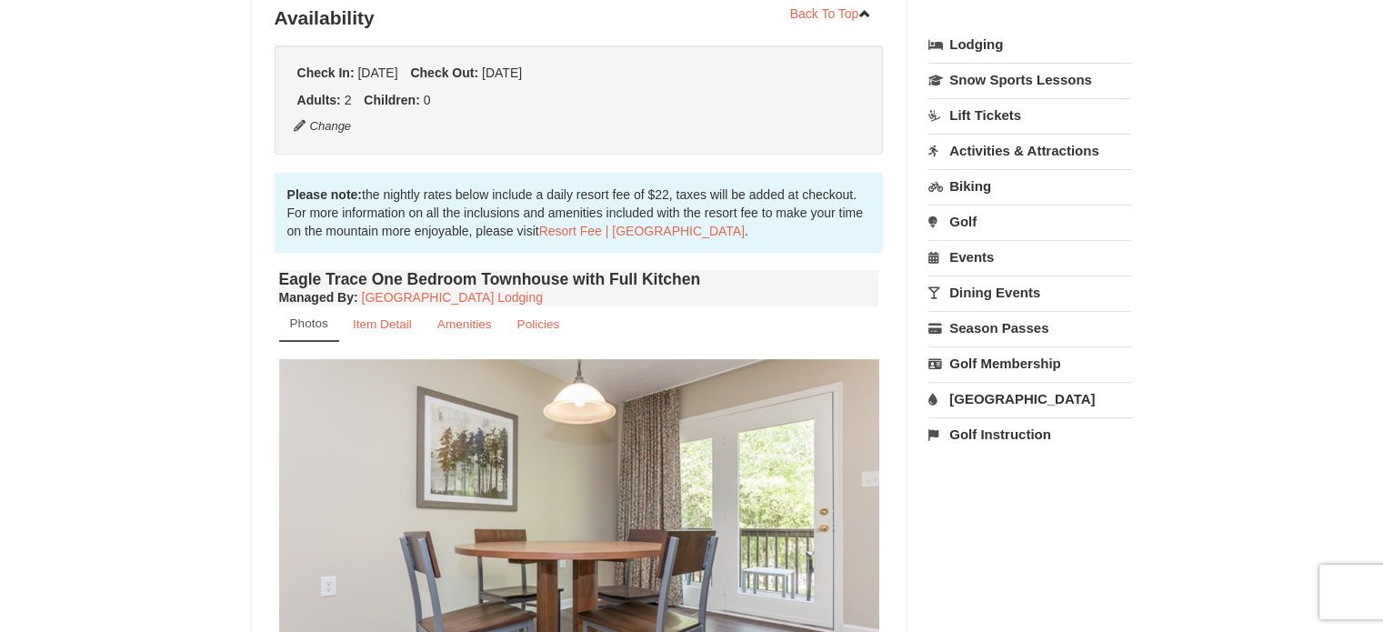
drag, startPoint x: 606, startPoint y: 494, endPoint x: 485, endPoint y: 521, distance: 124.0
click at [488, 519] on img at bounding box center [579, 523] width 600 height 328
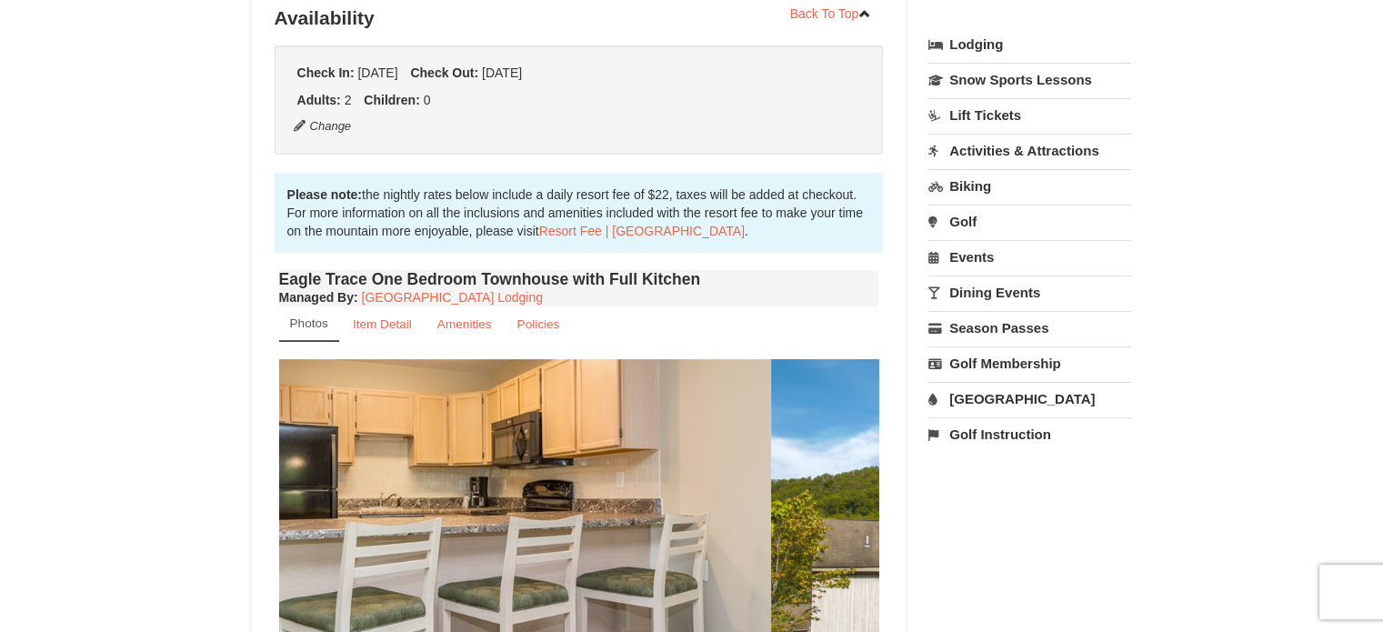
drag, startPoint x: 590, startPoint y: 492, endPoint x: 466, endPoint y: 521, distance: 127.0
click at [478, 522] on img at bounding box center [471, 523] width 600 height 328
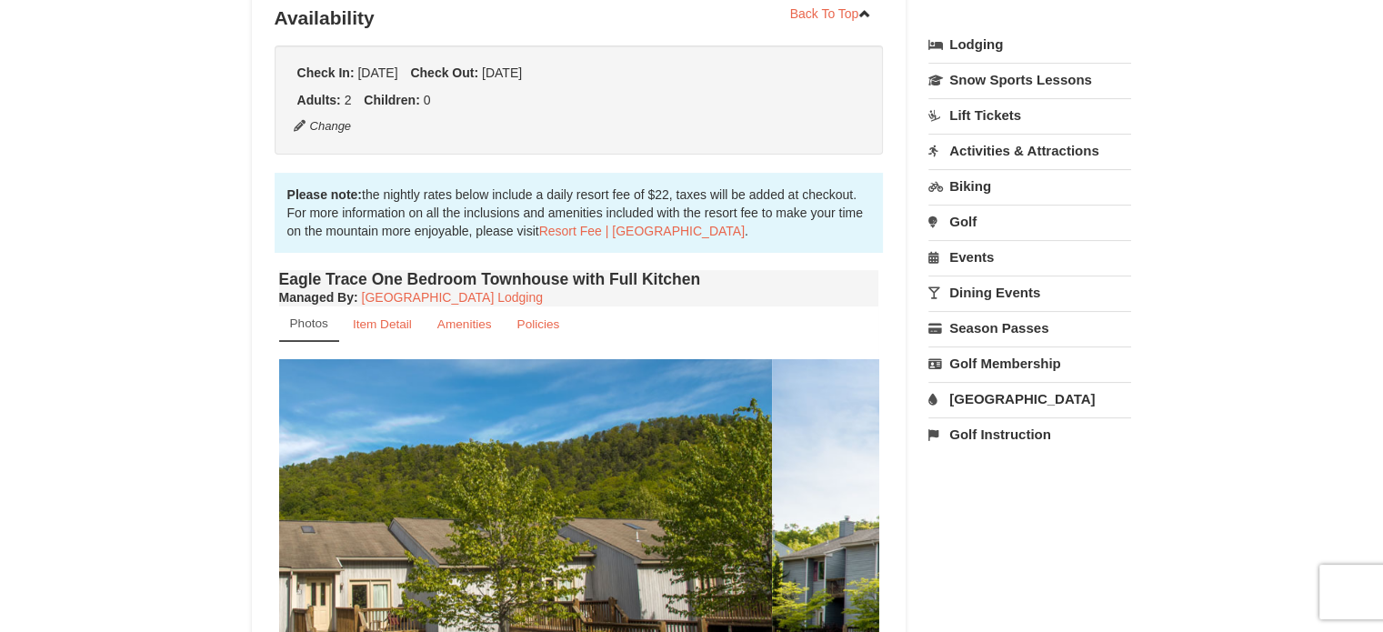
drag, startPoint x: 619, startPoint y: 495, endPoint x: 459, endPoint y: 526, distance: 163.1
click at [462, 526] on img at bounding box center [472, 523] width 600 height 328
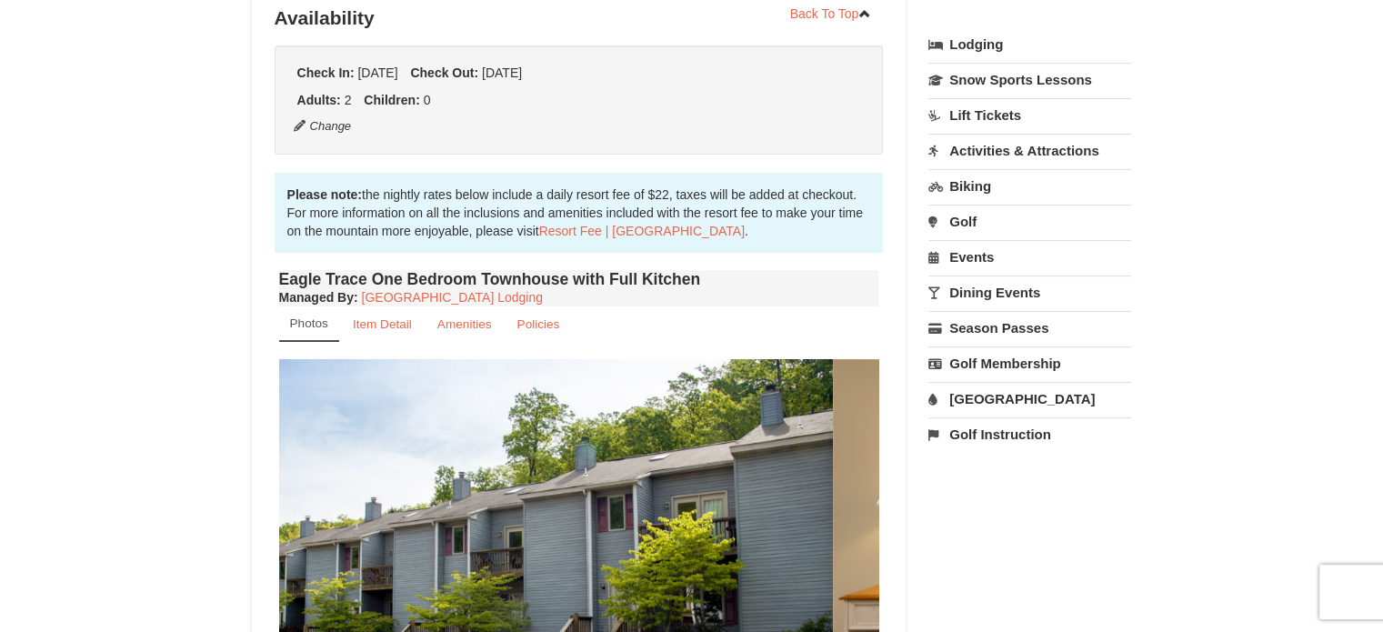
drag, startPoint x: 623, startPoint y: 501, endPoint x: 462, endPoint y: 541, distance: 165.8
click at [464, 545] on img at bounding box center [533, 523] width 600 height 328
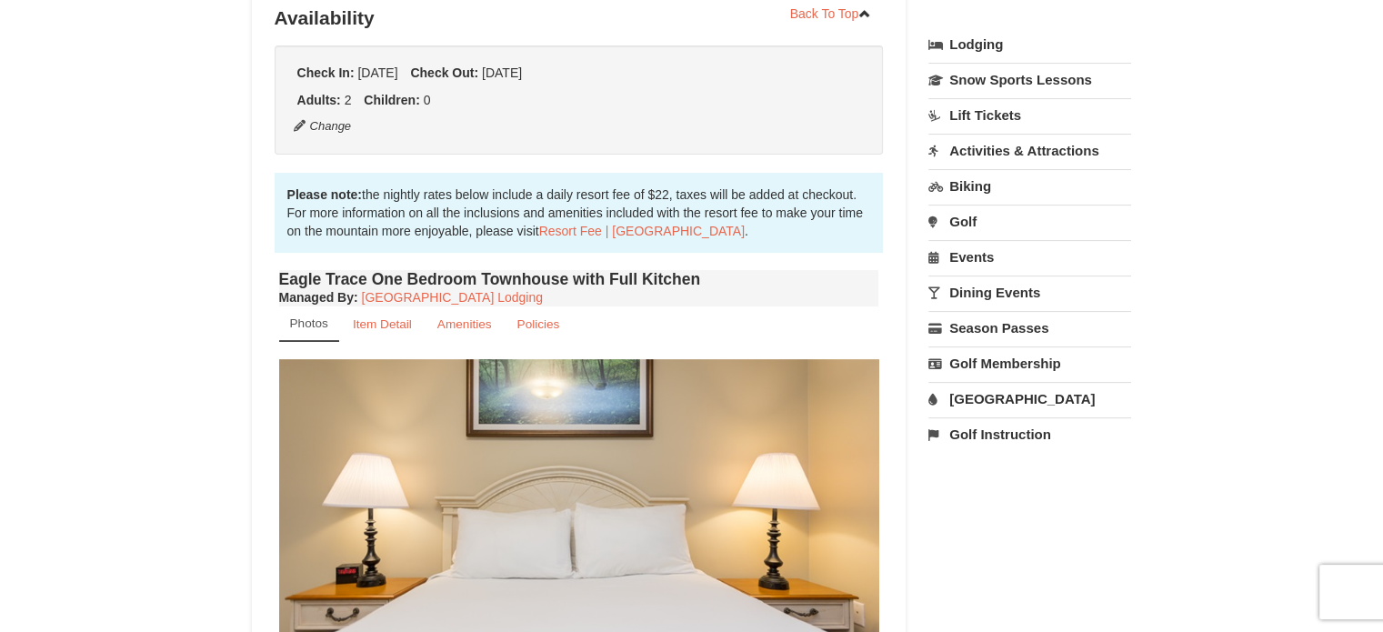
drag, startPoint x: 647, startPoint y: 512, endPoint x: 464, endPoint y: 558, distance: 189.4
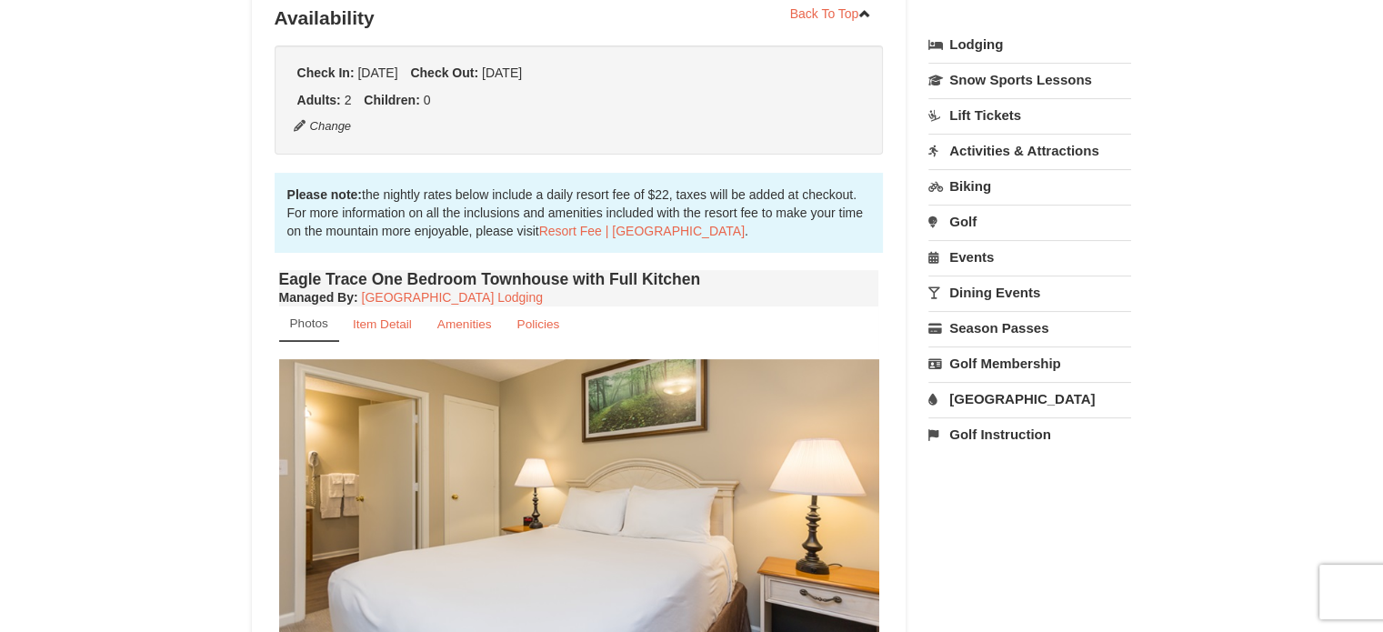
drag, startPoint x: 662, startPoint y: 527, endPoint x: 487, endPoint y: 564, distance: 178.3
click at [492, 565] on img at bounding box center [579, 523] width 600 height 328
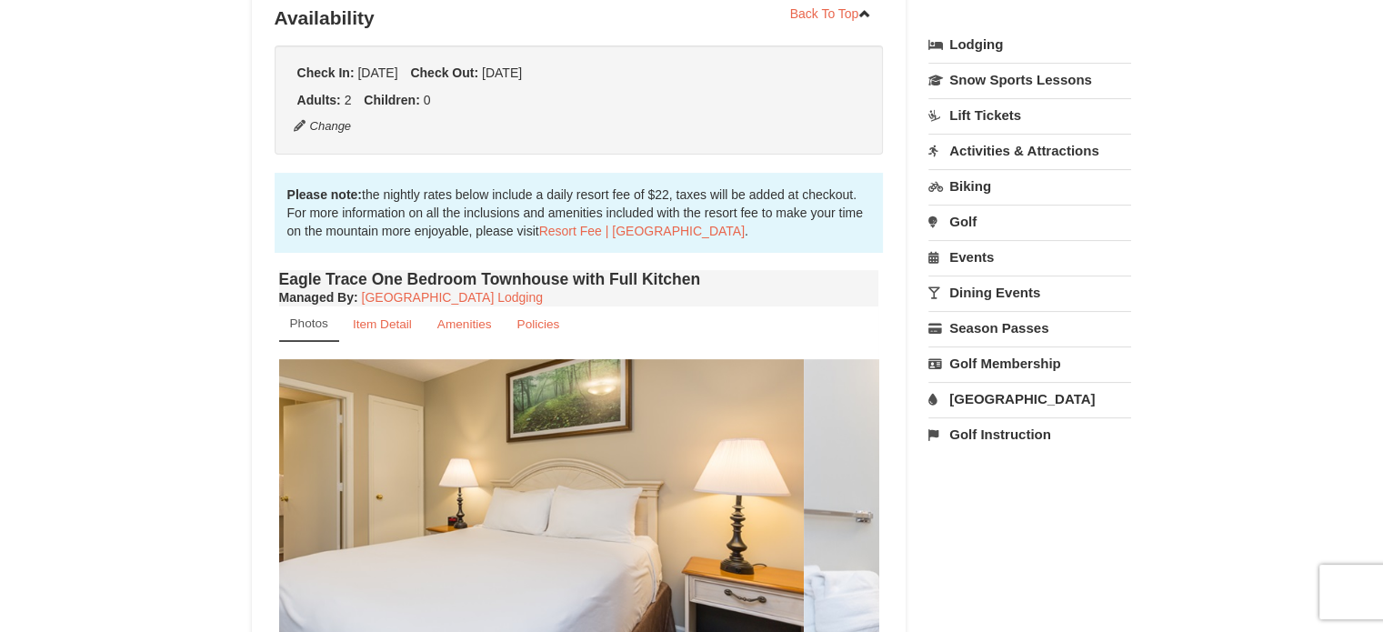
drag, startPoint x: 583, startPoint y: 526, endPoint x: 469, endPoint y: 541, distance: 114.6
click at [496, 546] on img at bounding box center [504, 523] width 600 height 328
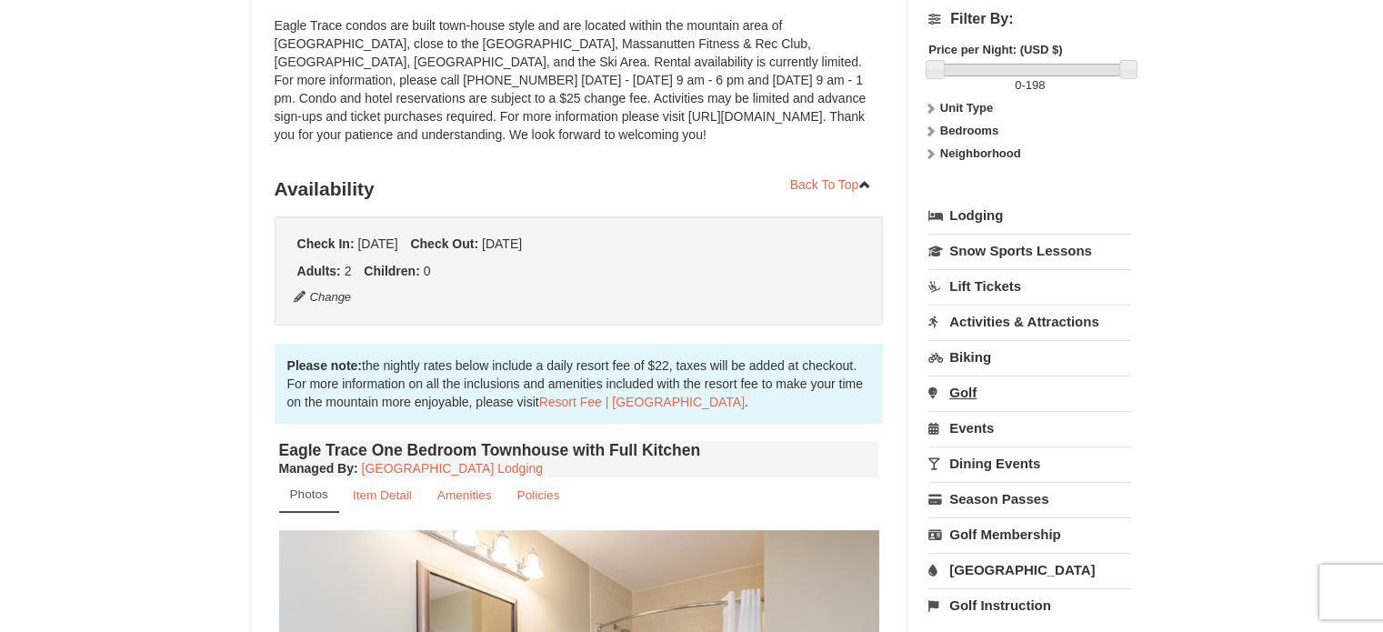
scroll to position [273, 0]
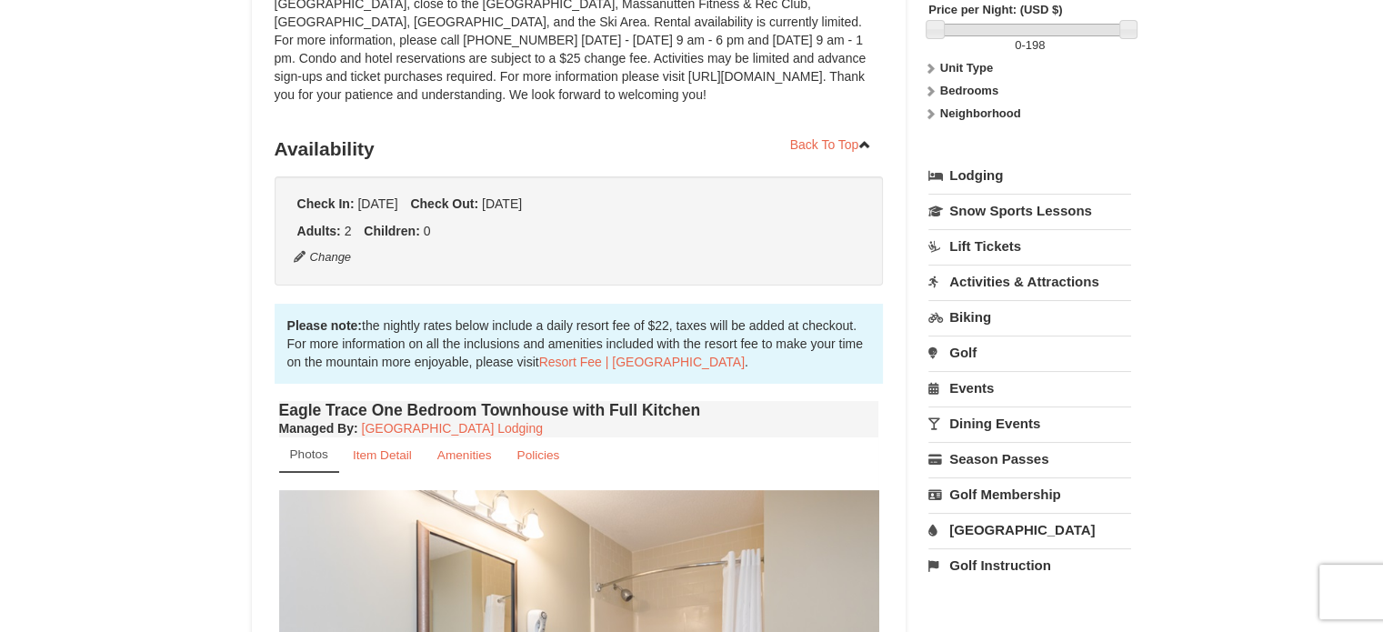
click at [966, 425] on link "Dining Events" at bounding box center [1029, 423] width 203 height 34
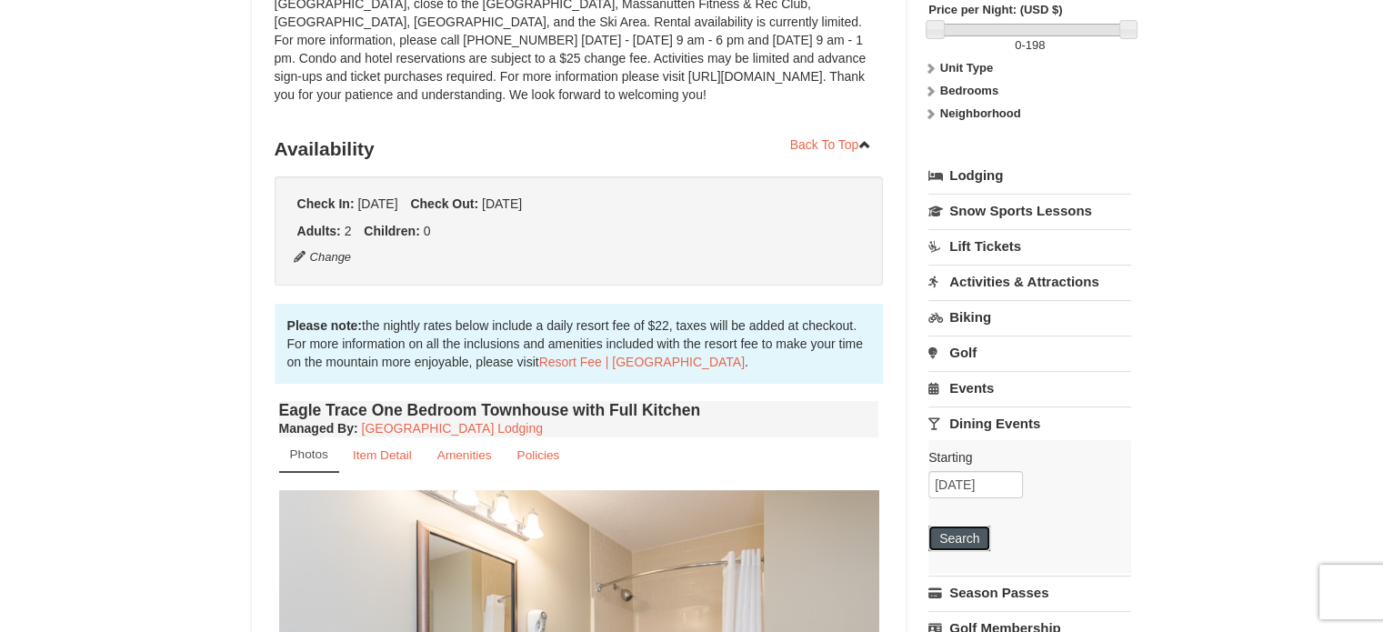
click at [949, 541] on button "Search" at bounding box center [959, 538] width 62 height 25
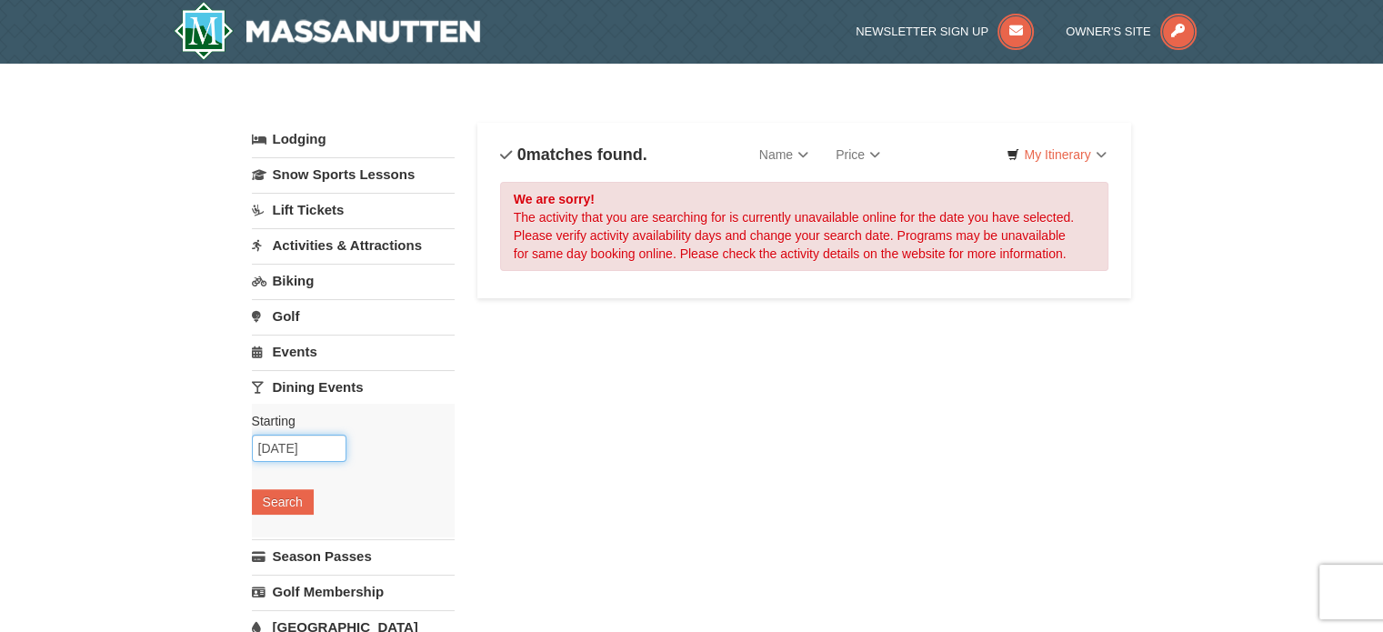
click at [295, 448] on input "[DATE]" at bounding box center [299, 448] width 95 height 27
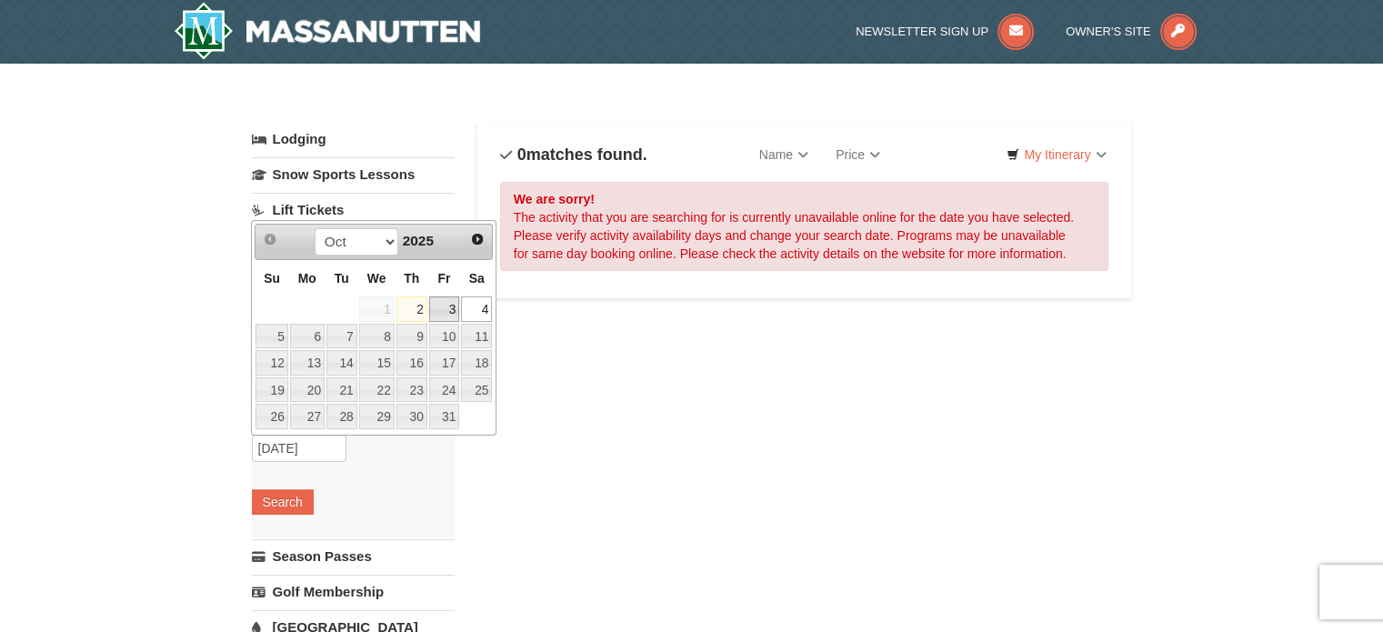
click at [452, 302] on link "3" at bounding box center [444, 308] width 31 height 25
type input "10/03/2025"
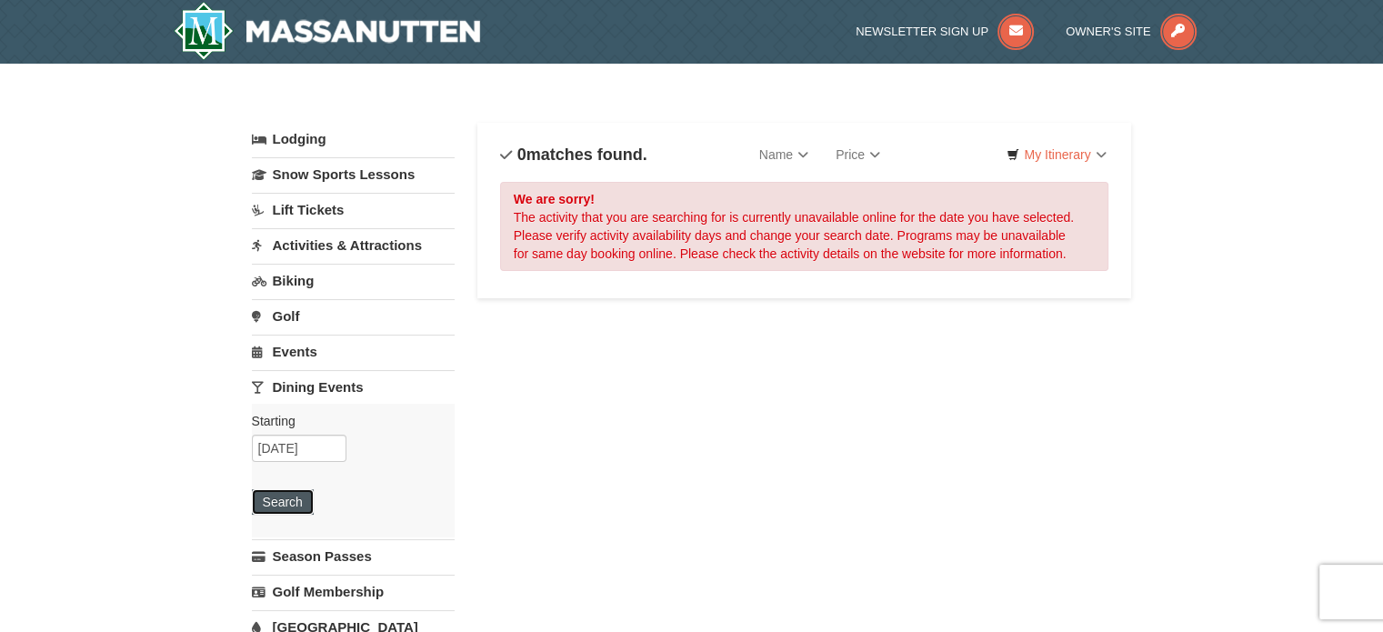
click at [289, 506] on button "Search" at bounding box center [283, 501] width 62 height 25
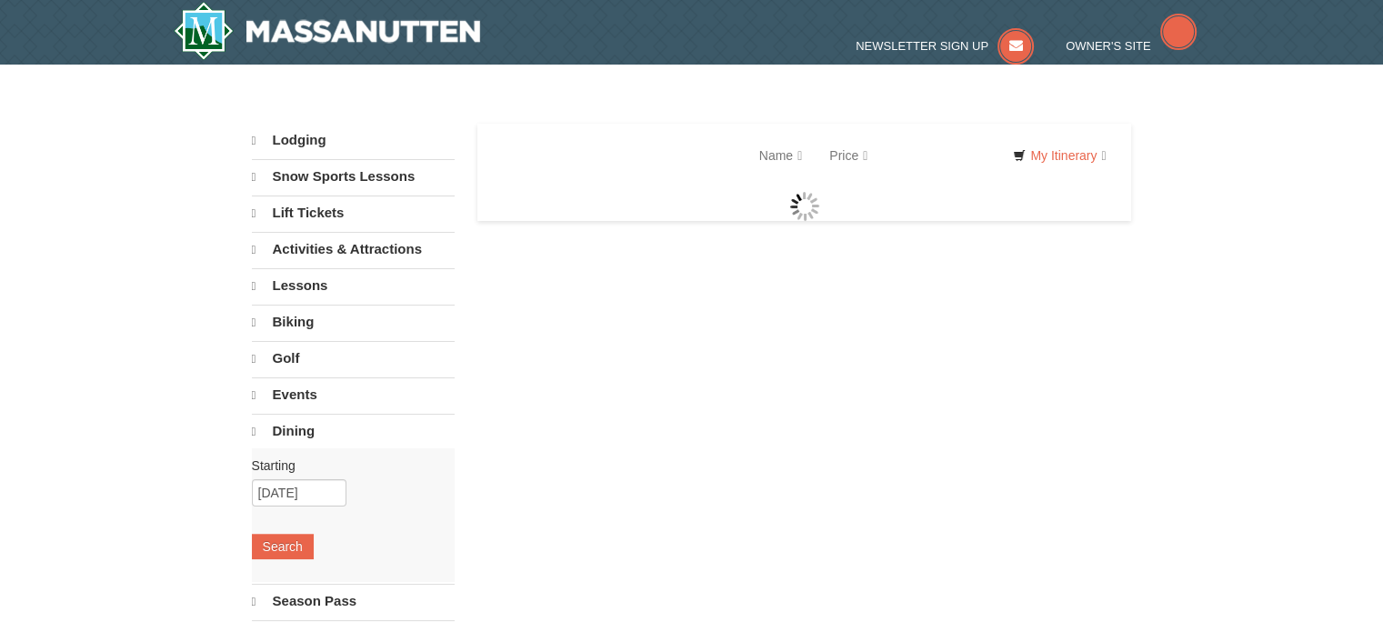
select select "10"
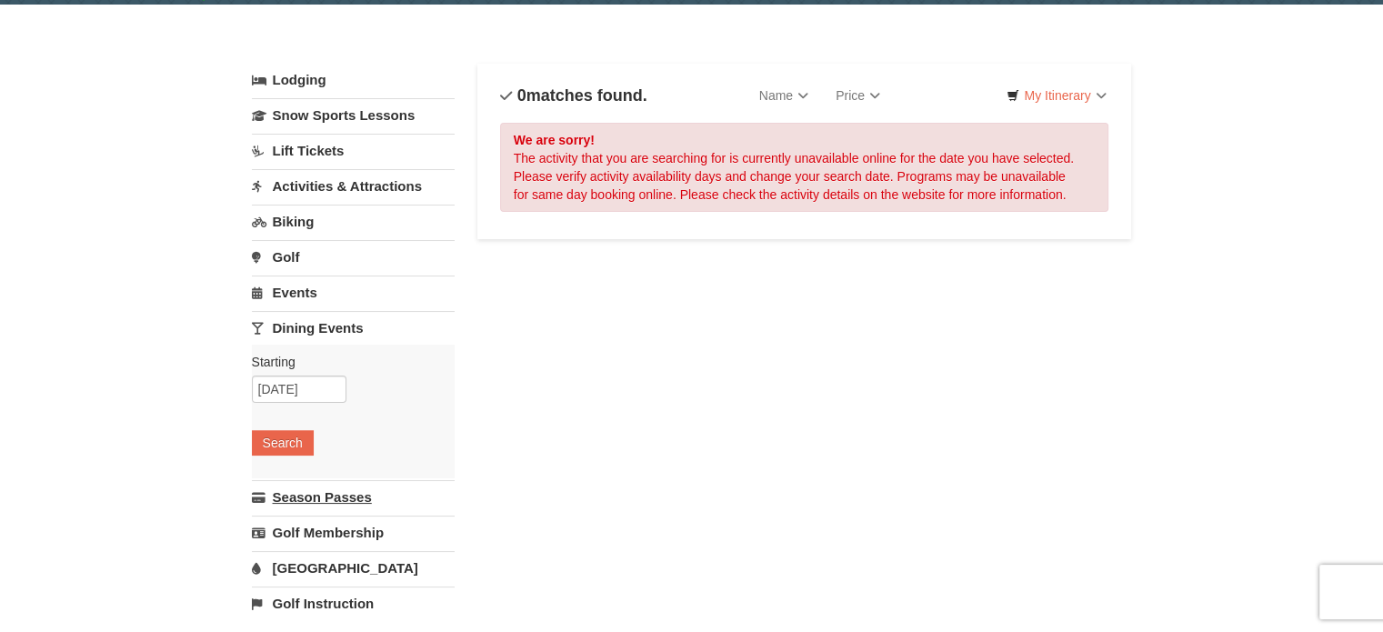
scroll to position [91, 0]
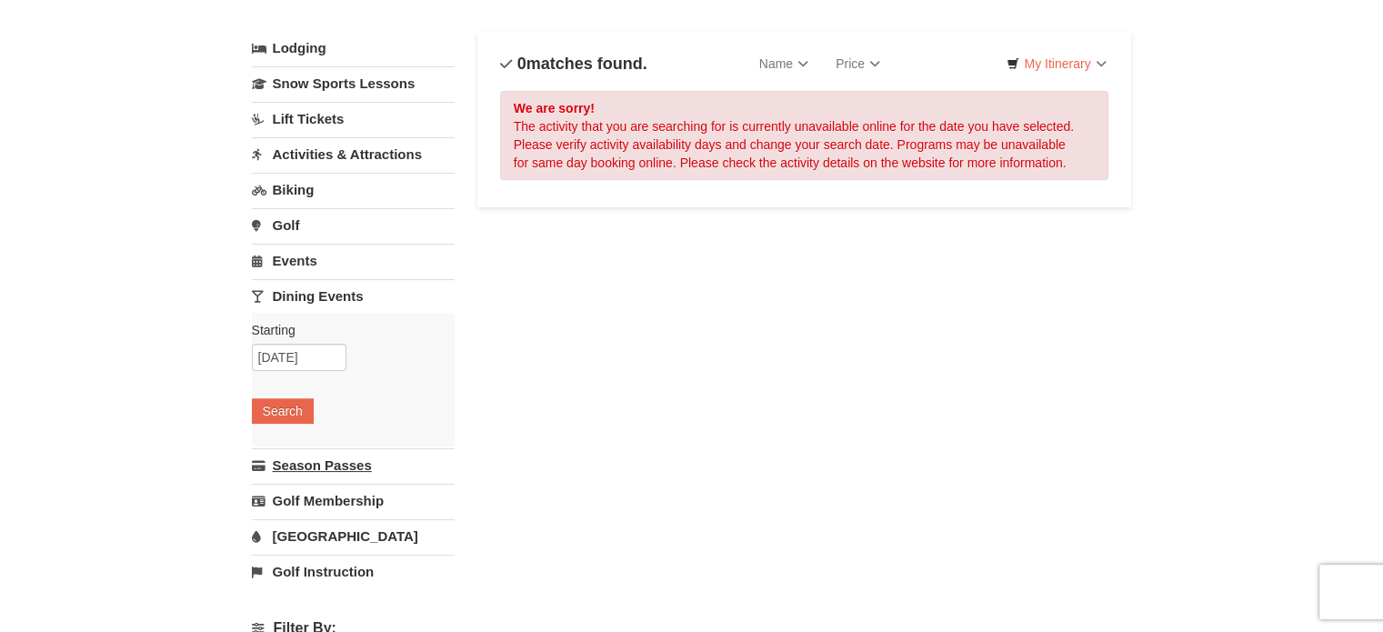
click at [317, 537] on link "[GEOGRAPHIC_DATA]" at bounding box center [353, 536] width 203 height 34
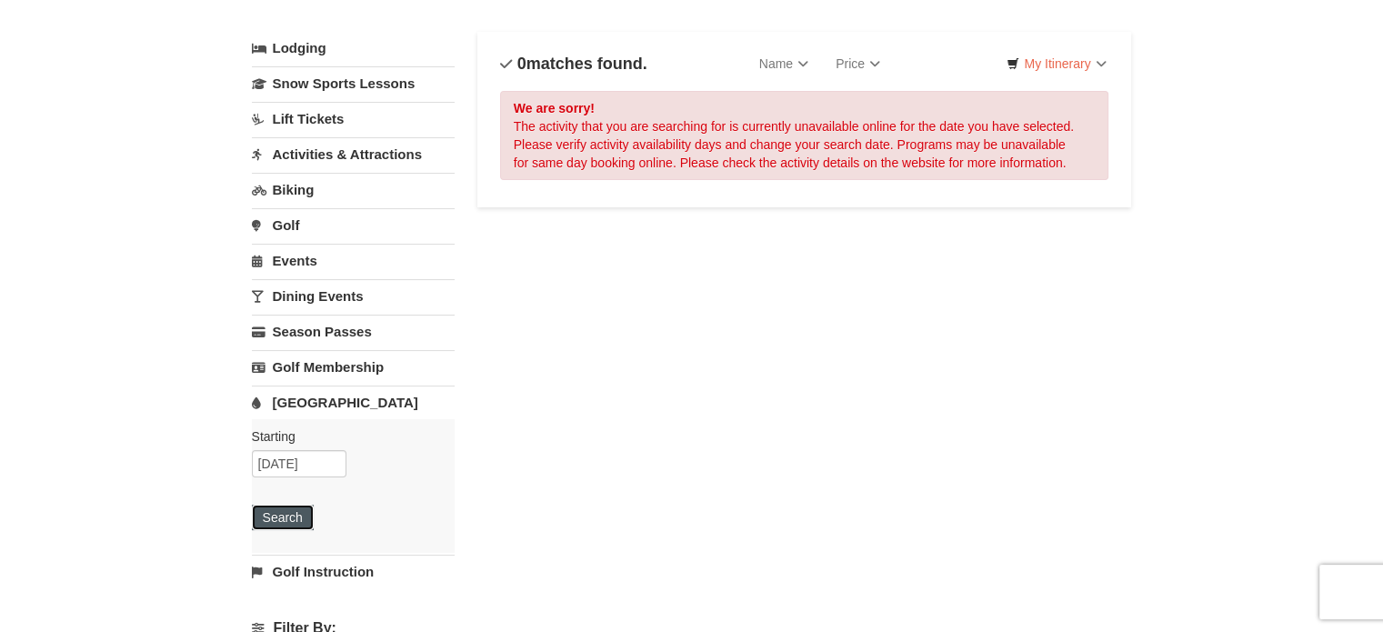
click at [289, 513] on button "Search" at bounding box center [283, 517] width 62 height 25
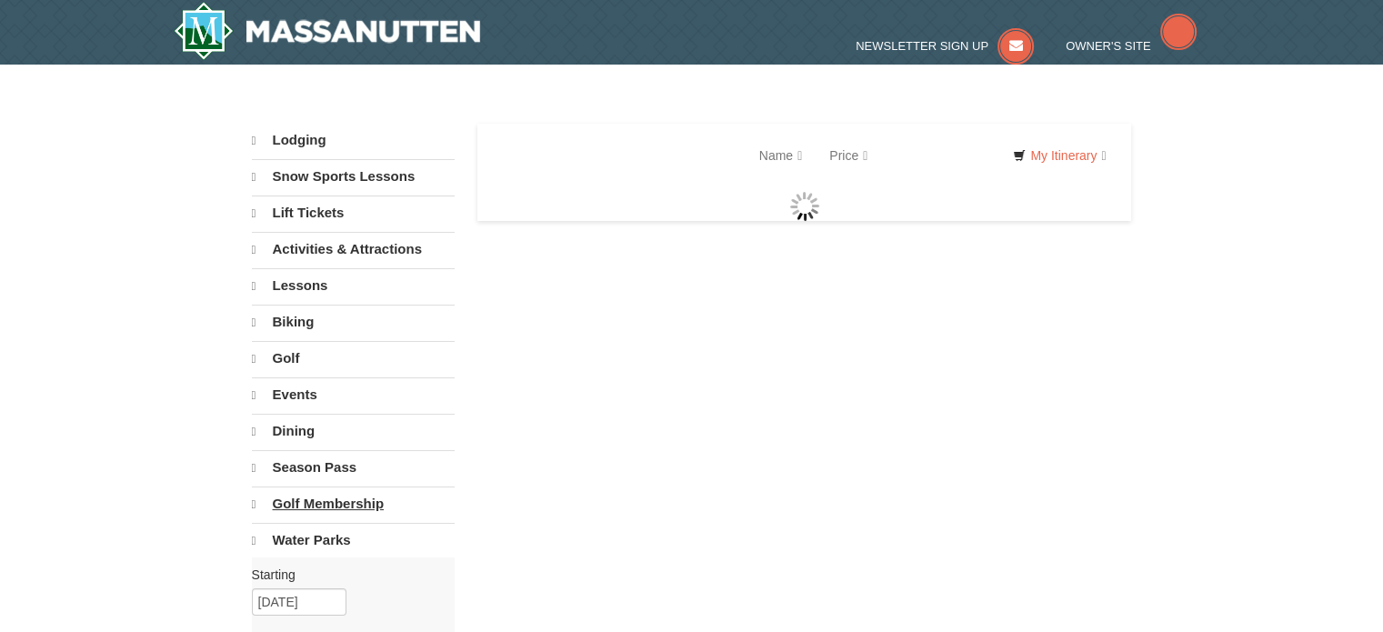
select select "10"
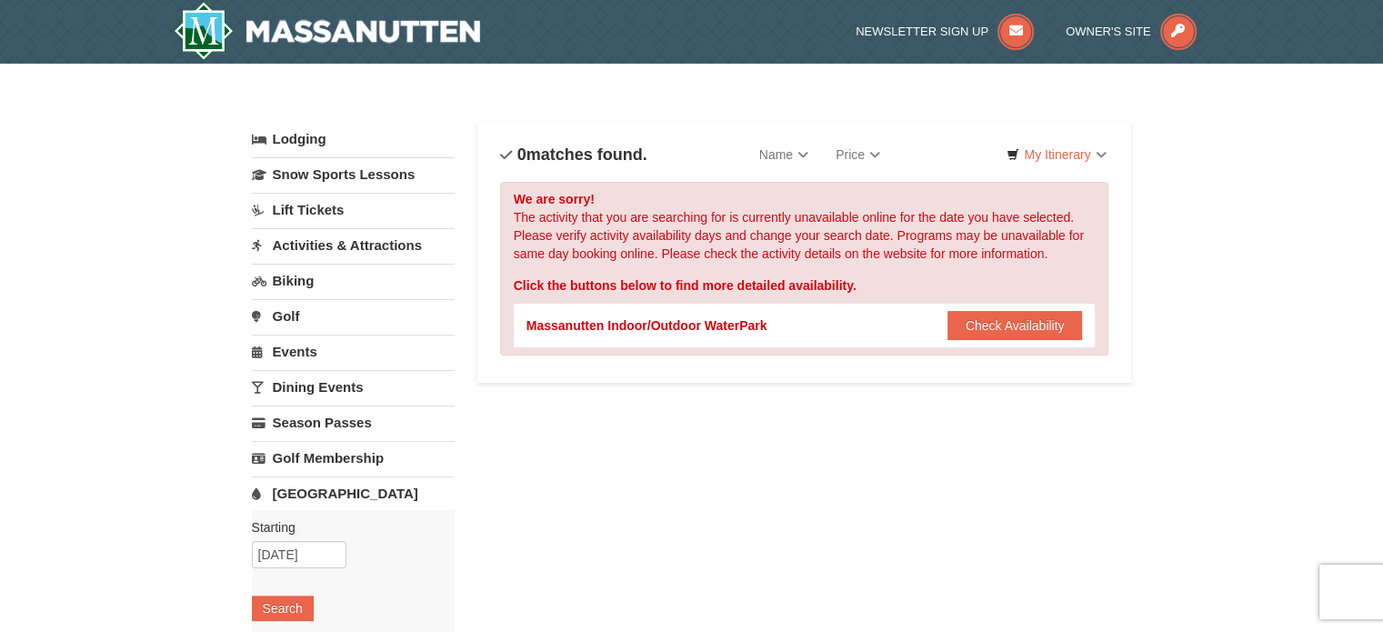
click at [284, 135] on link "Lodging" at bounding box center [353, 139] width 203 height 33
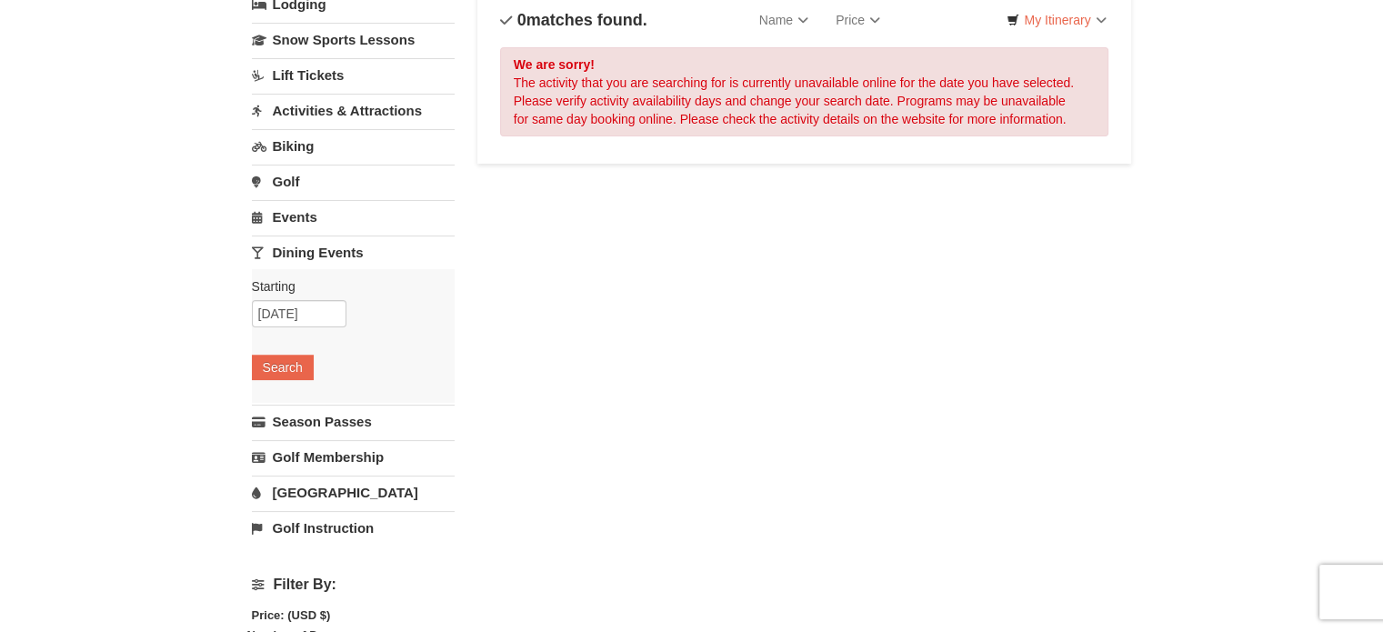
scroll to position [134, 0]
